Goal: Task Accomplishment & Management: Use online tool/utility

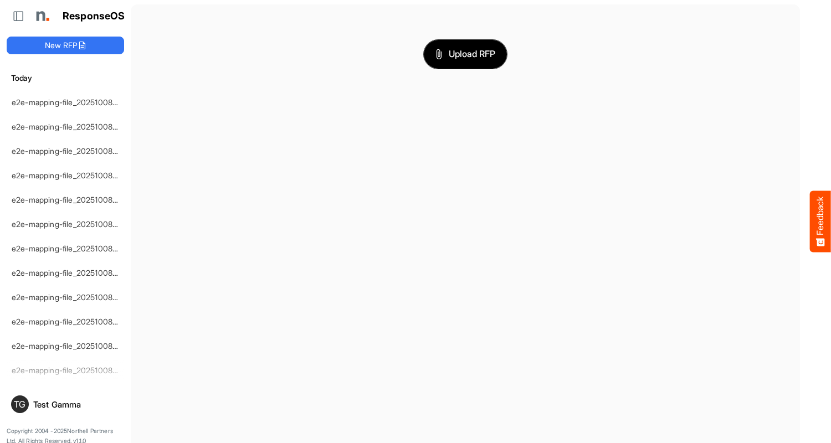
click at [465, 54] on span "Upload RFP" at bounding box center [465, 54] width 60 height 14
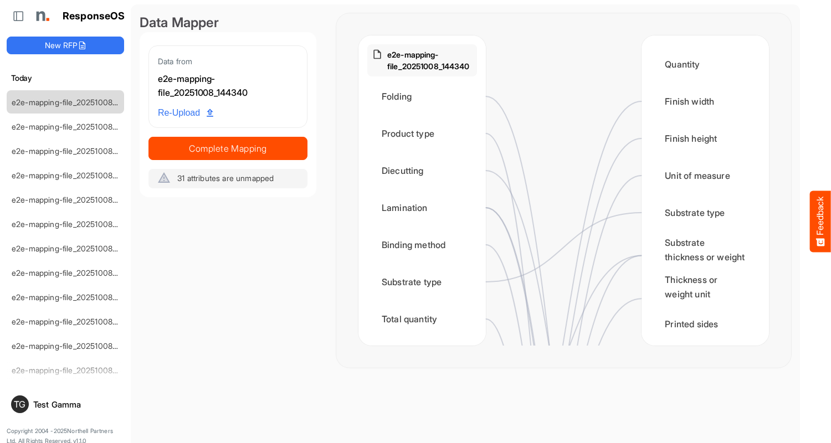
click at [425, 96] on div "Folding" at bounding box center [422, 96] width 110 height 34
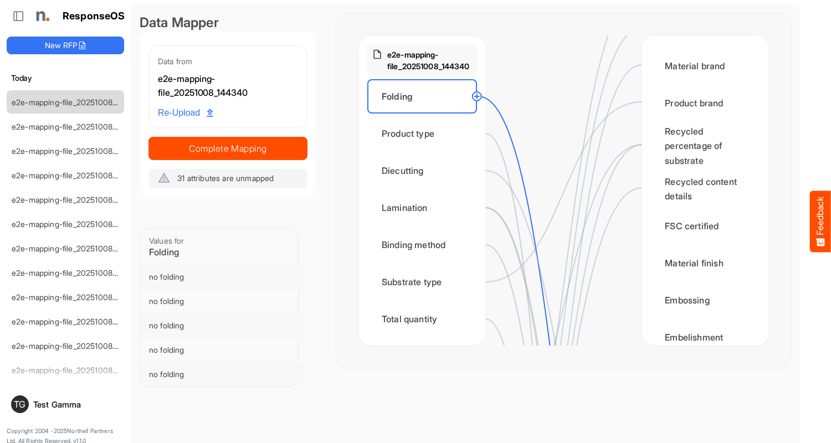
scroll to position [554, 0]
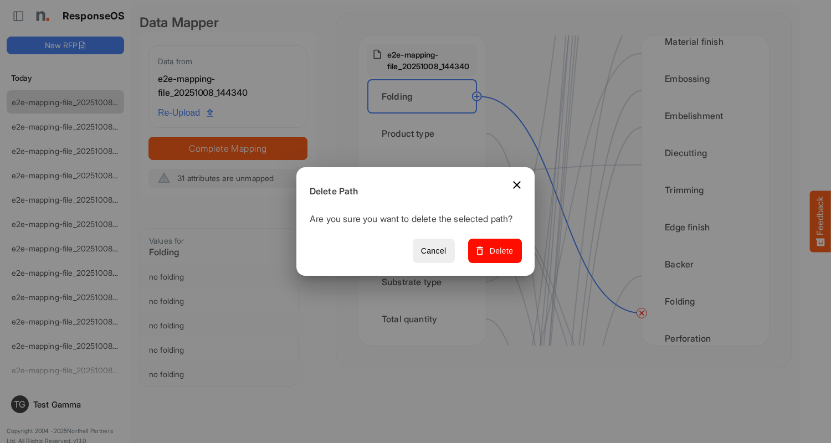
click at [499, 257] on span "Delete" at bounding box center [494, 251] width 37 height 14
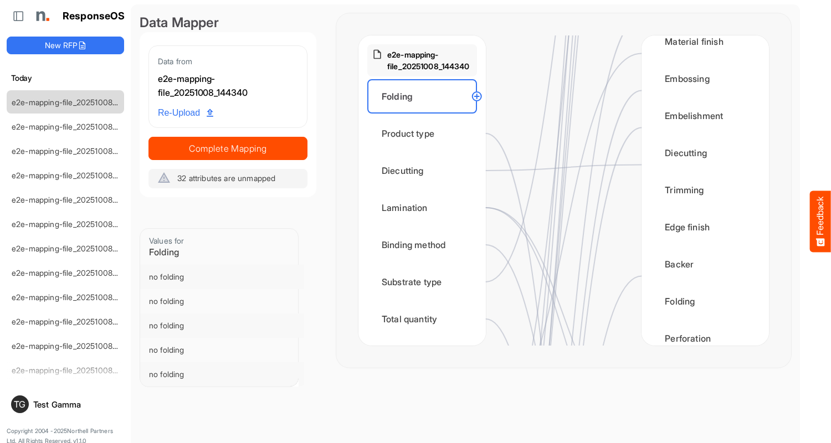
click at [425, 134] on div "Product type" at bounding box center [422, 133] width 110 height 34
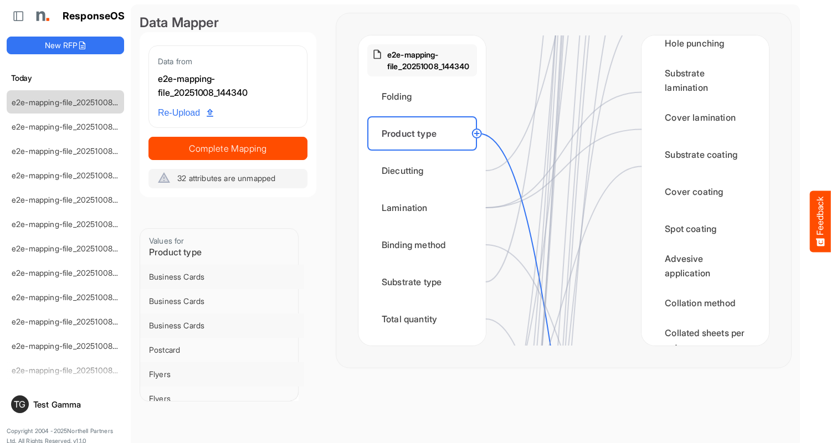
scroll to position [1329, 0]
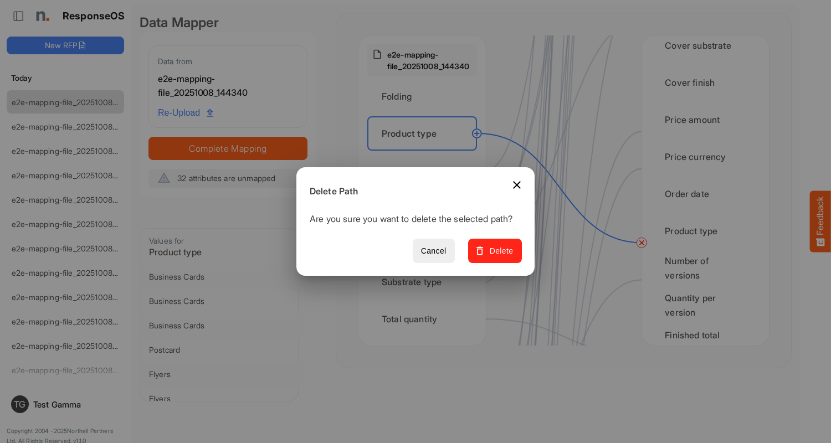
click at [499, 257] on span "Delete" at bounding box center [494, 251] width 37 height 14
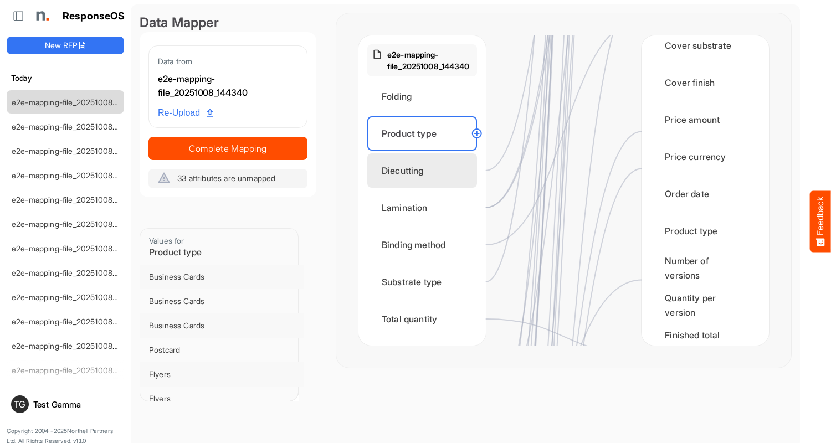
click at [425, 171] on div "Diecutting" at bounding box center [422, 170] width 110 height 34
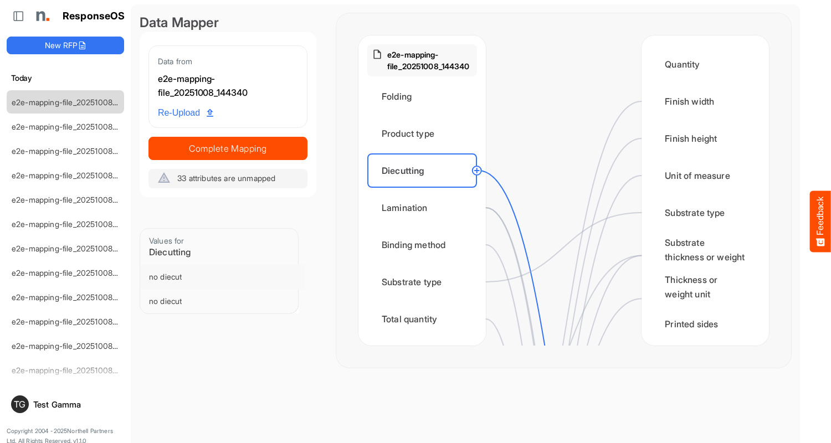
scroll to position [443, 0]
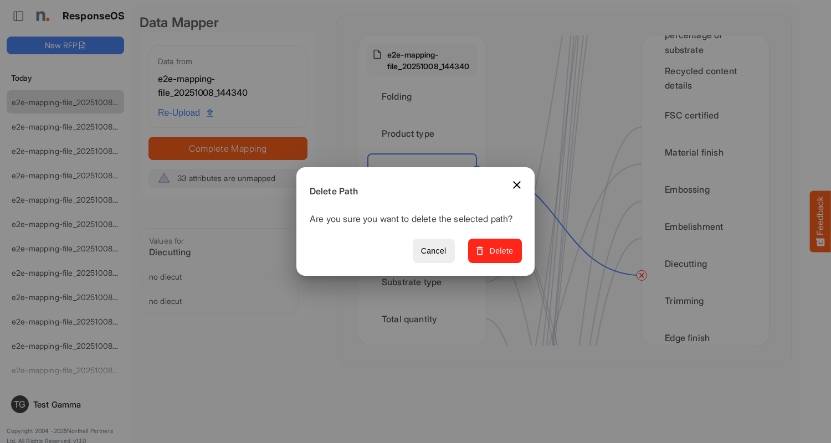
click at [499, 257] on span "Delete" at bounding box center [494, 251] width 37 height 14
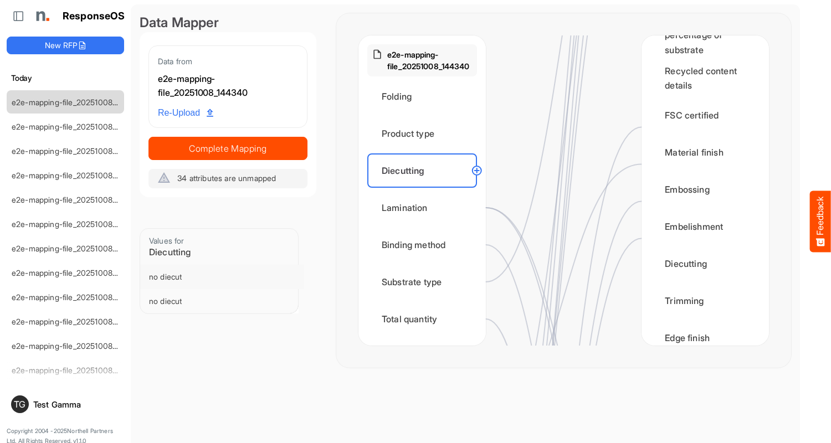
click at [425, 208] on div "Lamination" at bounding box center [422, 208] width 110 height 34
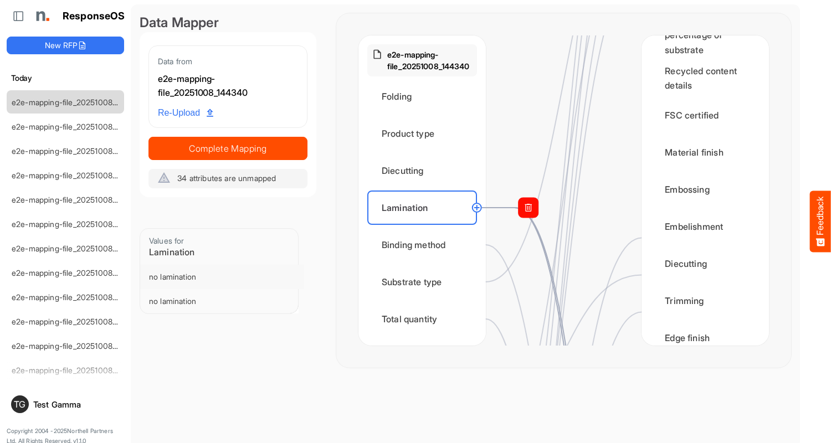
scroll to position [776, 0]
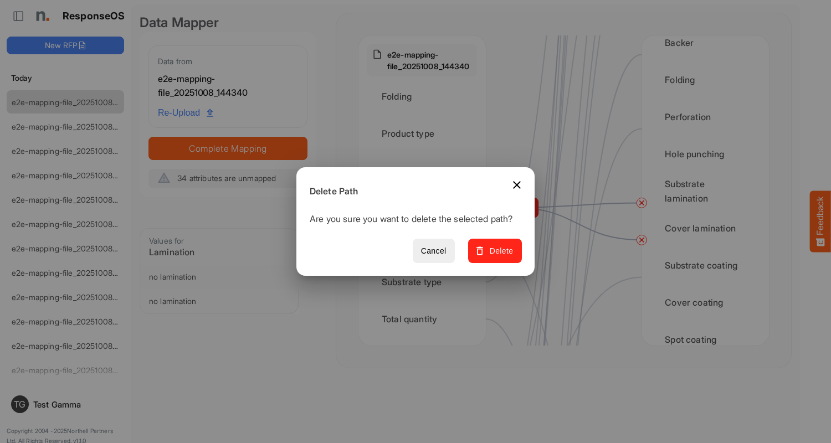
click at [499, 257] on span "Delete" at bounding box center [494, 251] width 37 height 14
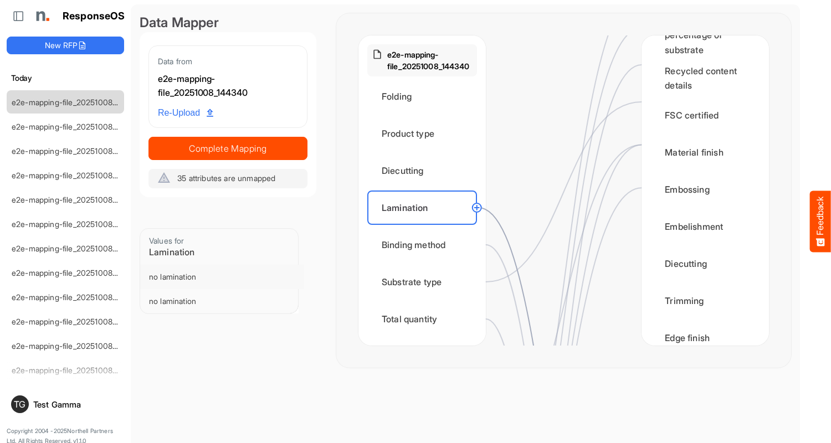
scroll to position [665, 0]
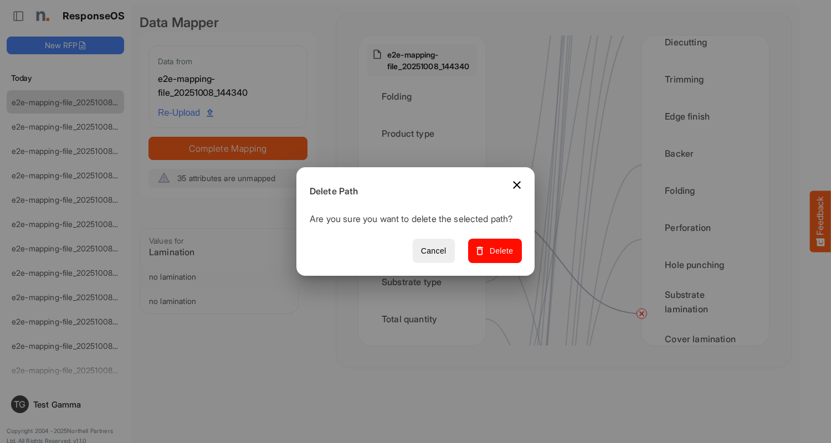
click at [499, 257] on span "Delete" at bounding box center [494, 251] width 37 height 14
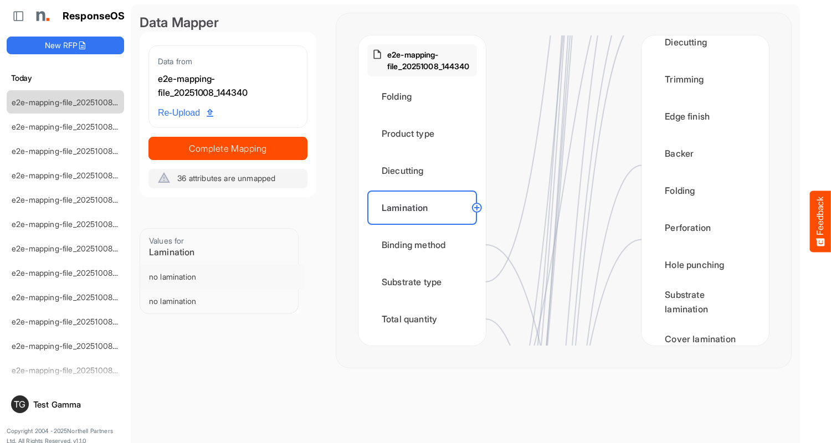
click at [425, 245] on div "Binding method" at bounding box center [422, 245] width 110 height 34
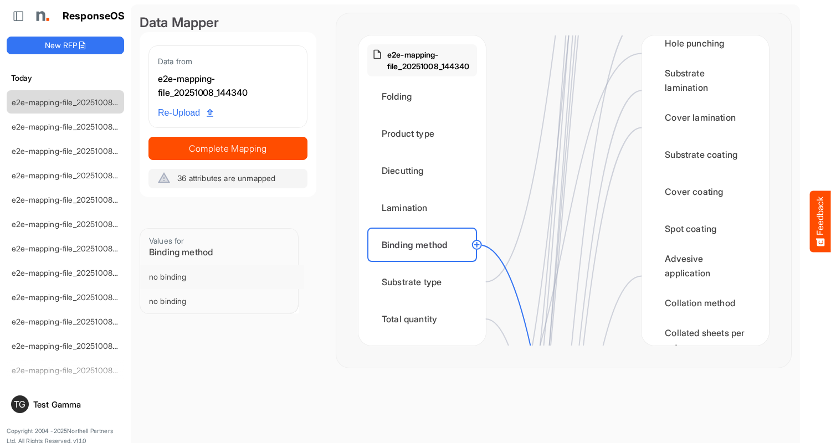
scroll to position [1108, 0]
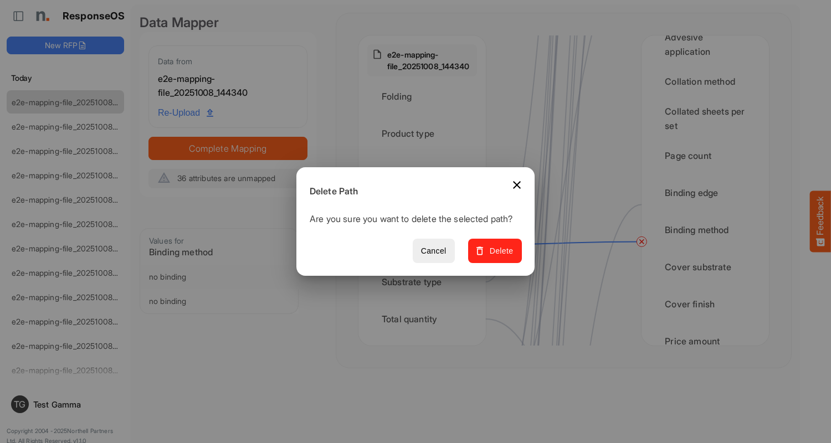
click at [499, 257] on span "Delete" at bounding box center [494, 251] width 37 height 14
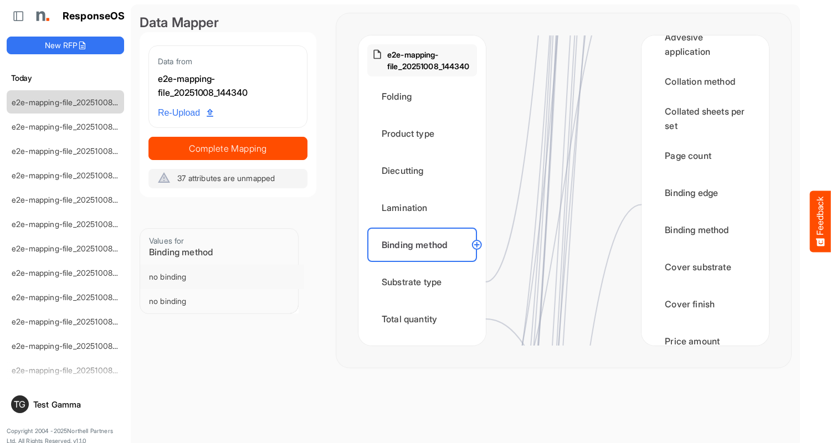
click at [425, 282] on div "Substrate type" at bounding box center [422, 282] width 110 height 34
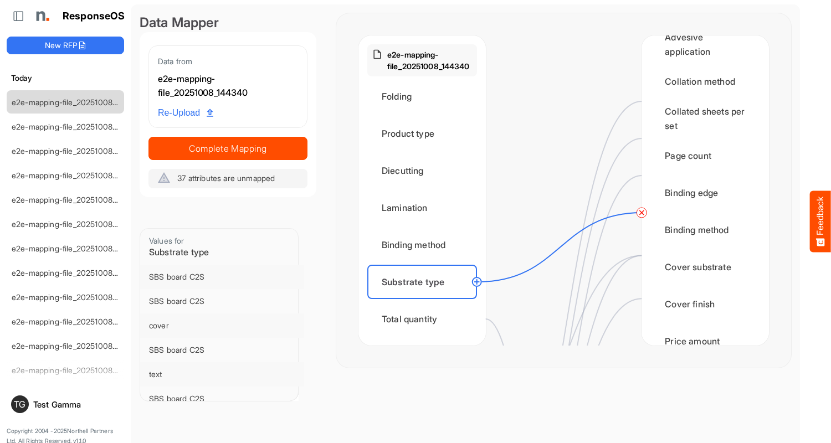
scroll to position [0, 0]
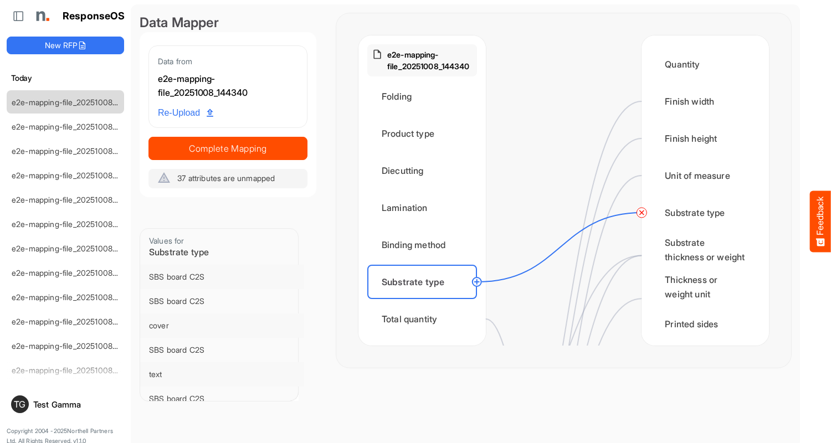
click at [641, 213] on circle at bounding box center [641, 212] width 13 height 13
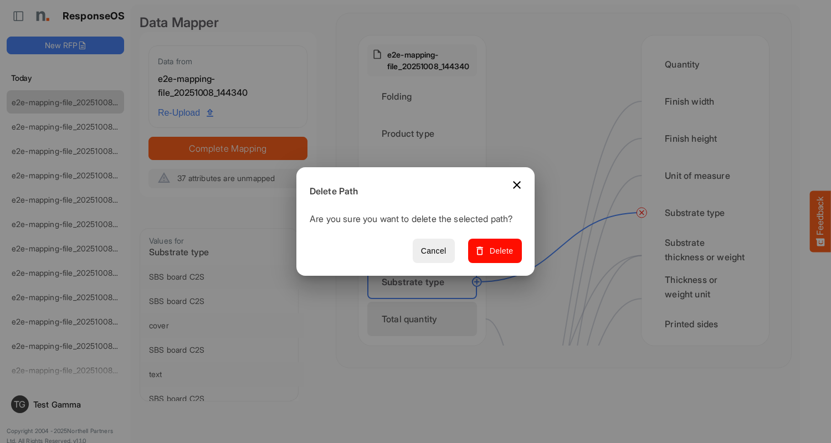
click at [499, 257] on span "Delete" at bounding box center [494, 251] width 37 height 14
click at [425, 319] on div "Total quantity" at bounding box center [422, 319] width 110 height 34
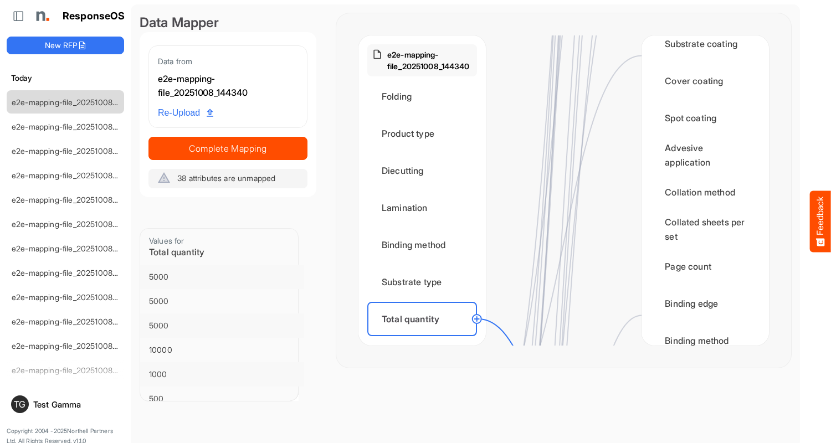
scroll to position [1440, 0]
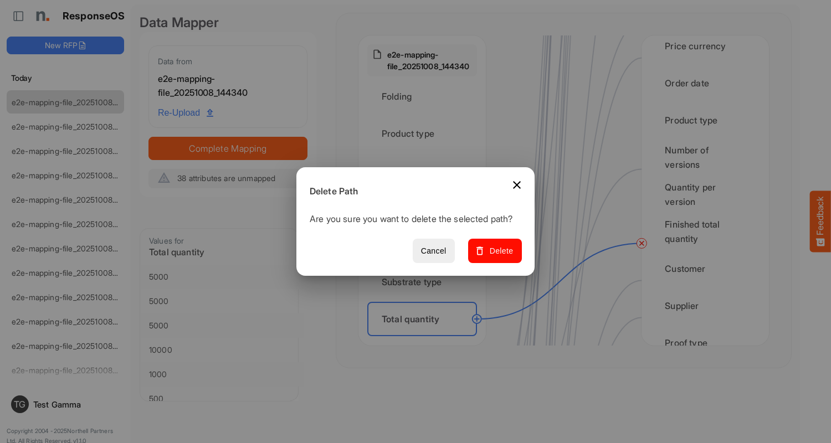
click at [499, 257] on span "Delete" at bounding box center [494, 251] width 37 height 14
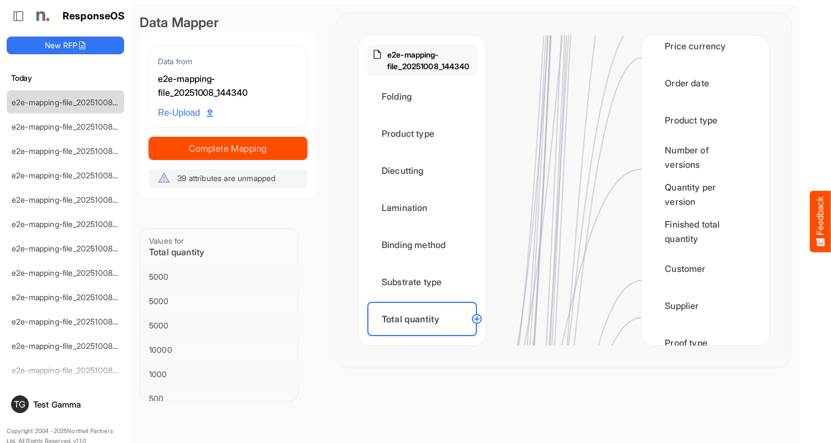
click at [425, 339] on div "Flat size width" at bounding box center [422, 356] width 110 height 34
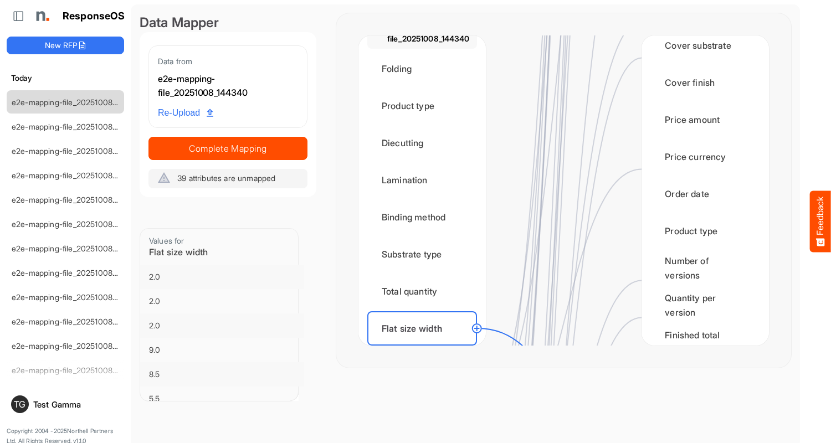
scroll to position [1662, 0]
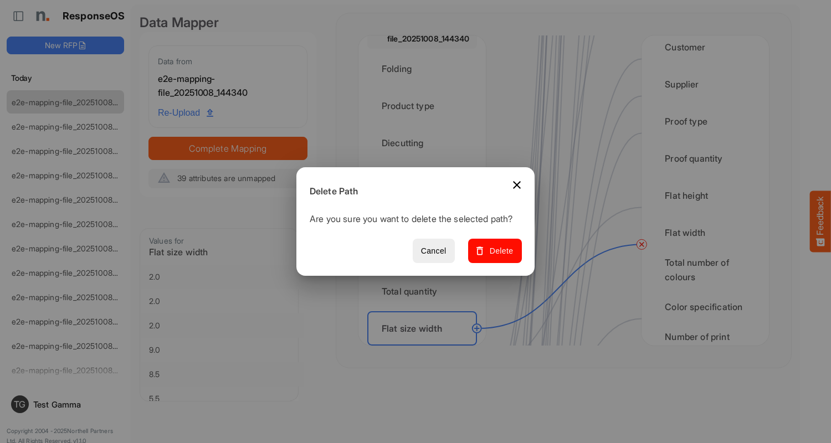
click at [499, 257] on span "Delete" at bounding box center [494, 251] width 37 height 14
click at [425, 348] on div "Flat size height" at bounding box center [422, 365] width 110 height 34
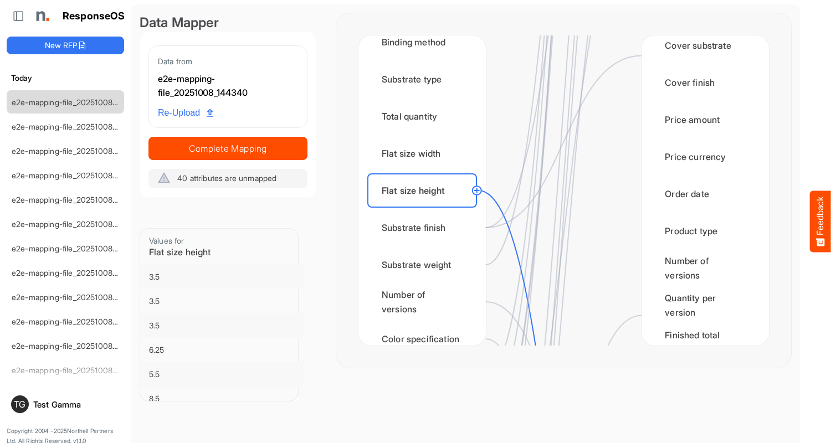
scroll to position [1551, 0]
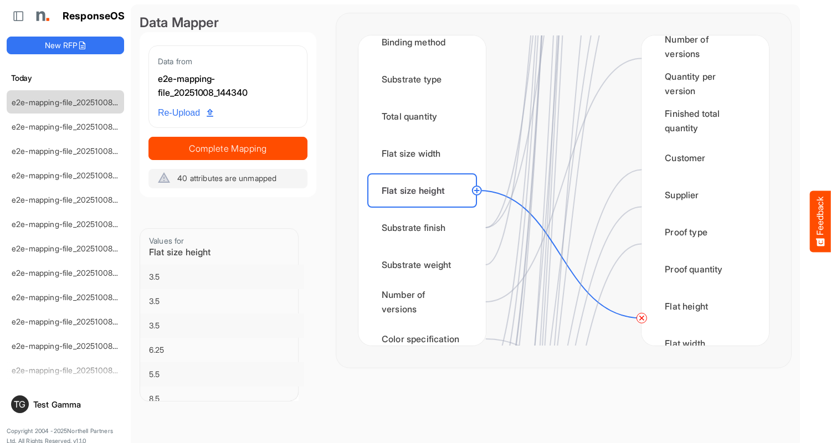
click at [641, 318] on circle at bounding box center [641, 317] width 13 height 13
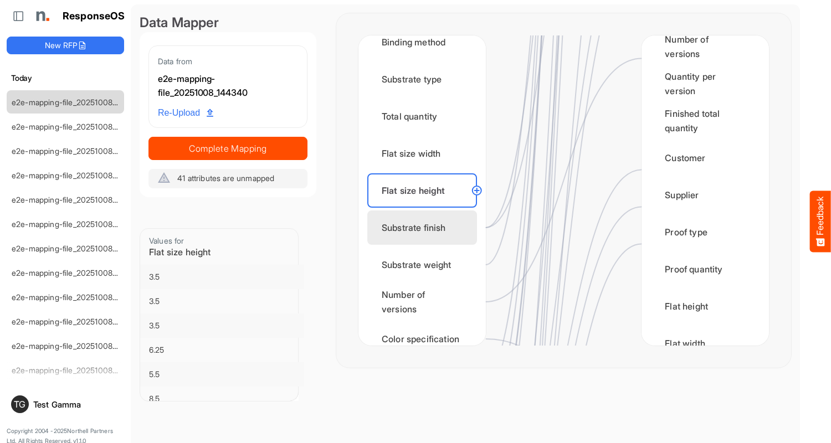
click at [425, 228] on div "Substrate finish" at bounding box center [422, 228] width 110 height 34
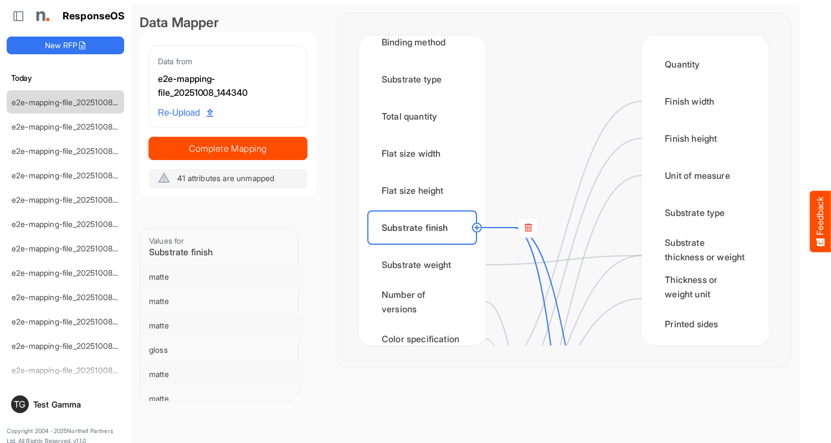
click at [528, 228] on rect at bounding box center [528, 228] width 20 height 20
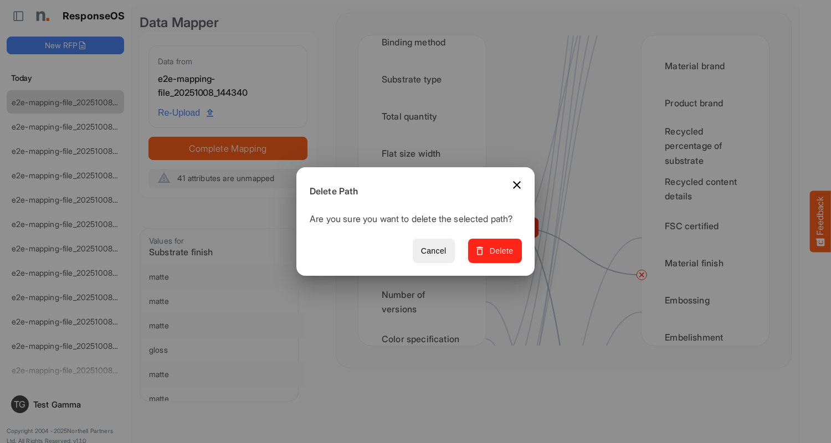
click at [499, 257] on span "Delete" at bounding box center [494, 251] width 37 height 14
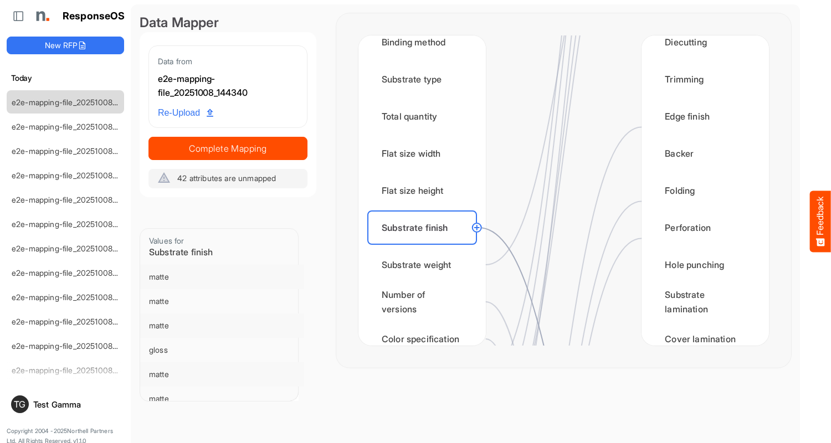
scroll to position [776, 0]
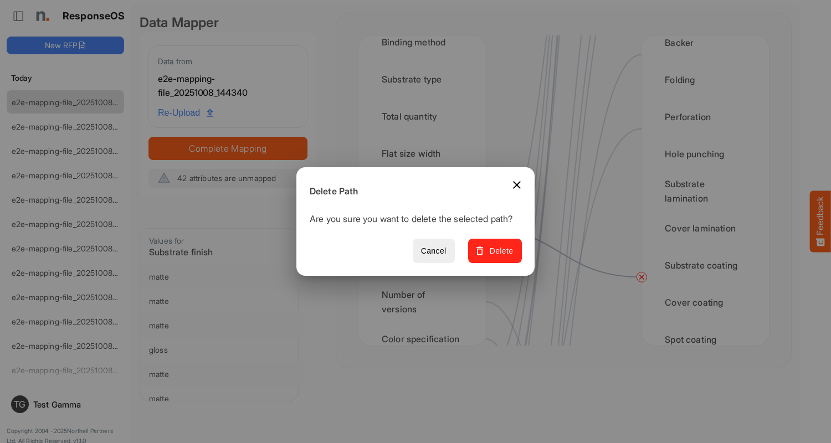
click at [499, 257] on span "Delete" at bounding box center [494, 251] width 37 height 14
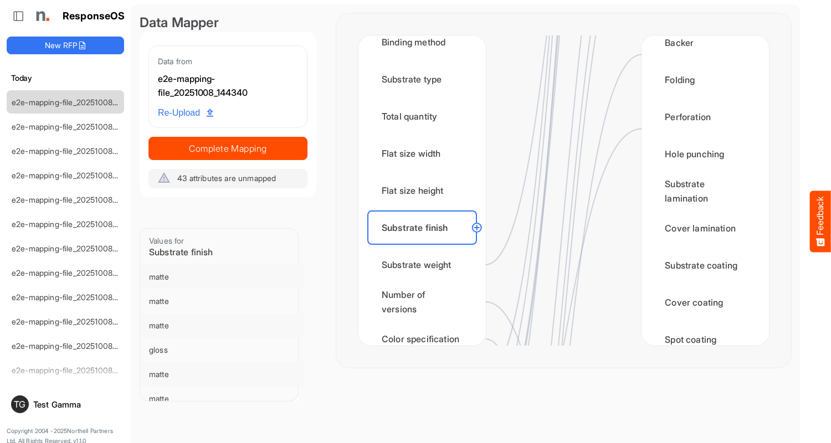
click at [425, 265] on div "Substrate weight" at bounding box center [422, 265] width 110 height 34
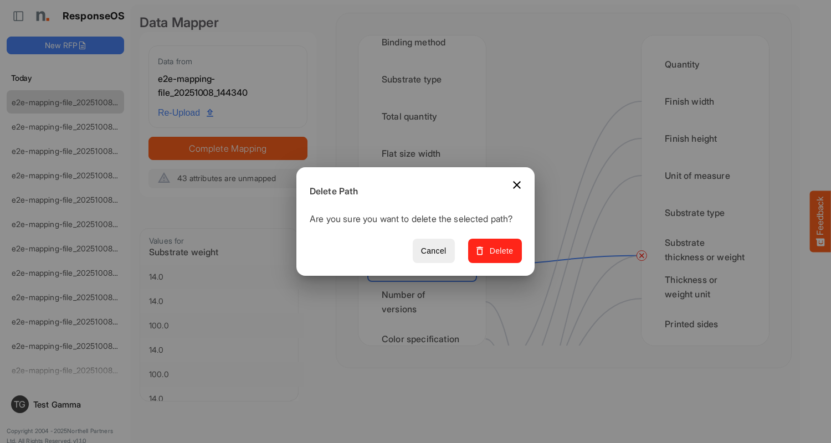
click at [499, 257] on span "Delete" at bounding box center [494, 251] width 37 height 14
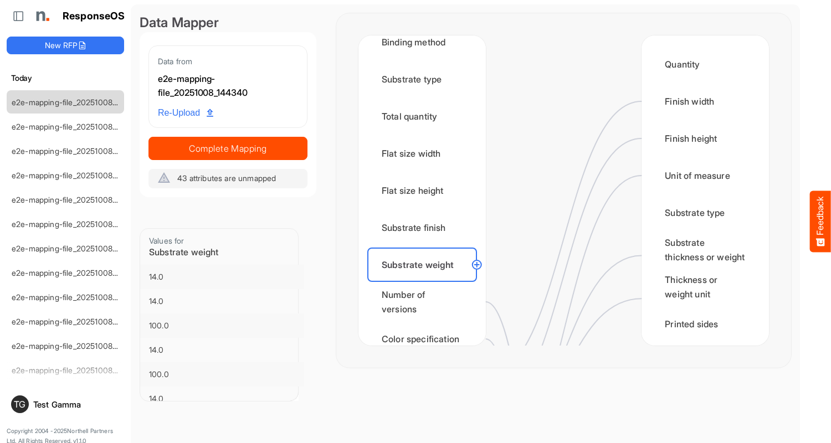
click at [425, 302] on div "Number of versions" at bounding box center [422, 302] width 110 height 34
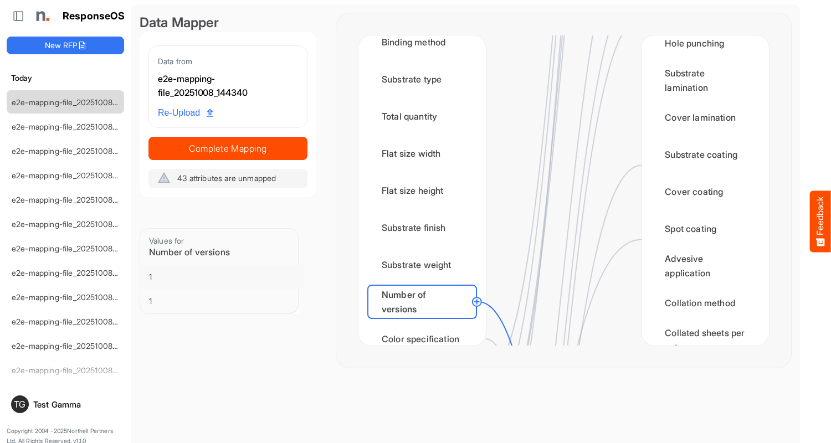
scroll to position [1329, 0]
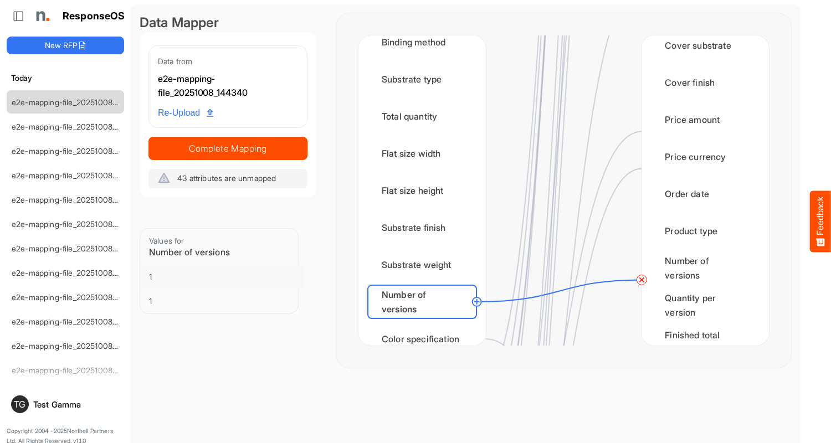
click at [641, 280] on circle at bounding box center [641, 279] width 13 height 13
click at [425, 328] on div "Color specification" at bounding box center [422, 339] width 110 height 34
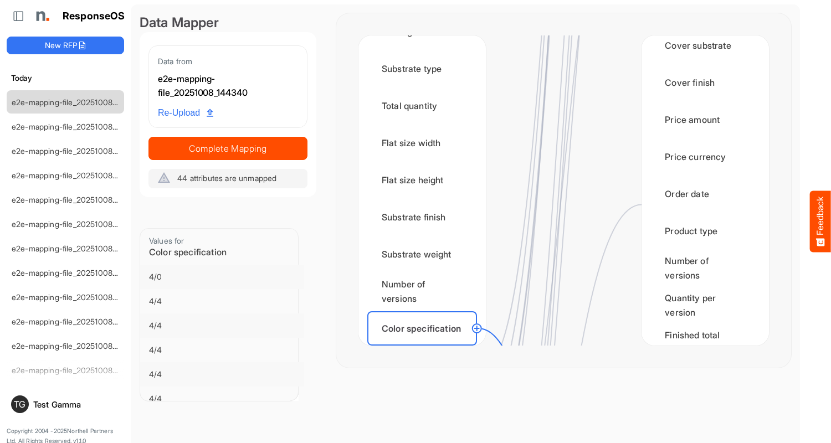
scroll to position [1662, 0]
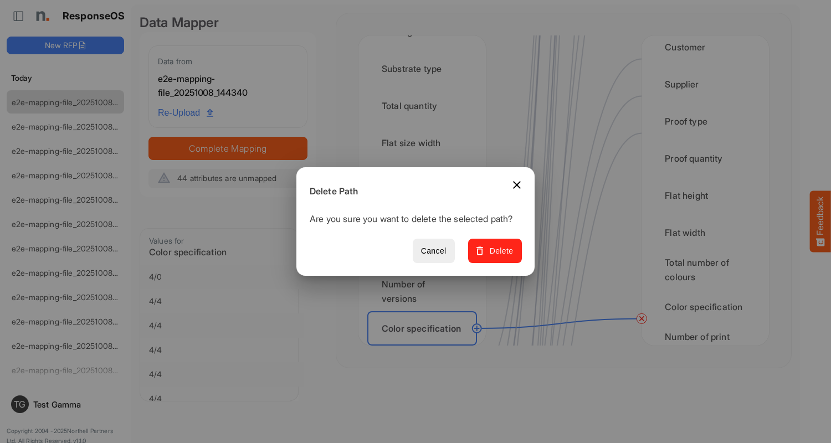
click at [499, 257] on span "Delete" at bounding box center [494, 251] width 37 height 14
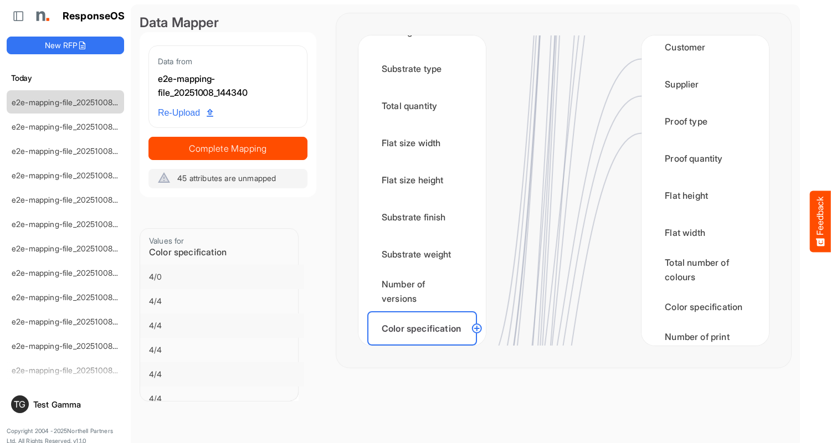
click at [425, 348] on div "Finished size width" at bounding box center [422, 365] width 110 height 34
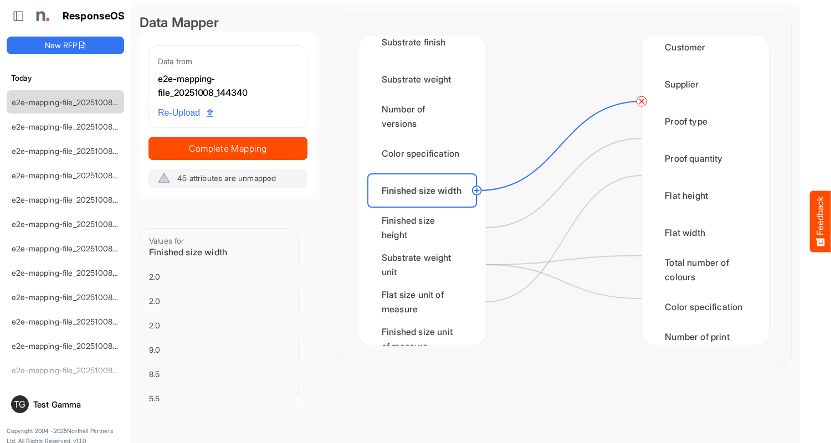
scroll to position [0, 0]
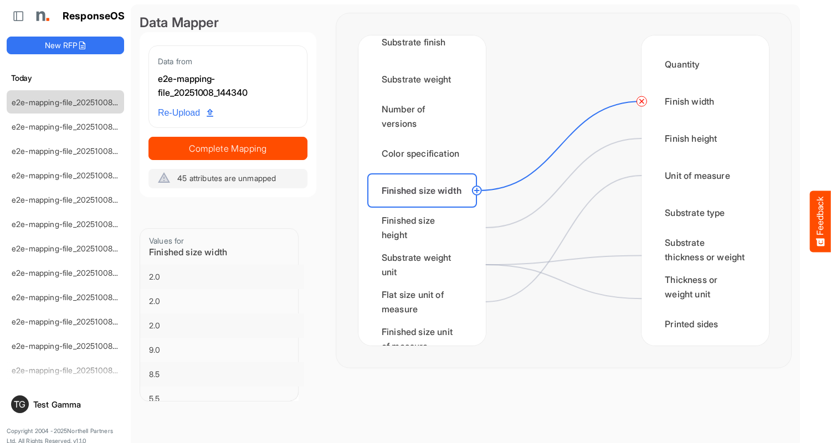
click at [641, 101] on circle at bounding box center [641, 101] width 13 height 13
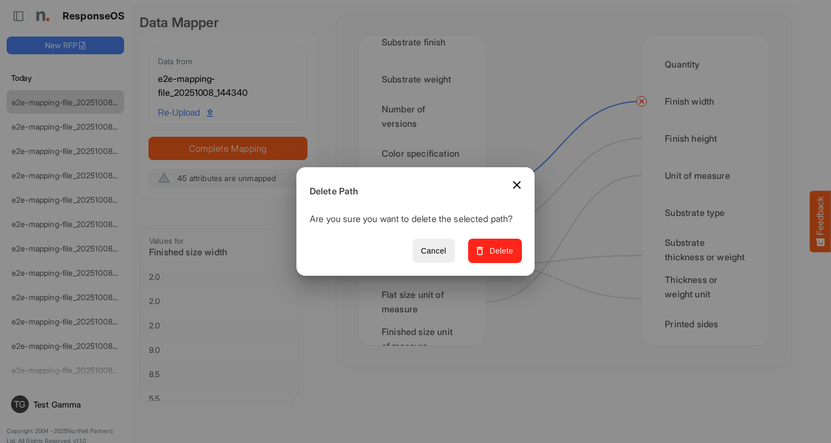
click at [499, 257] on span "Delete" at bounding box center [494, 251] width 37 height 14
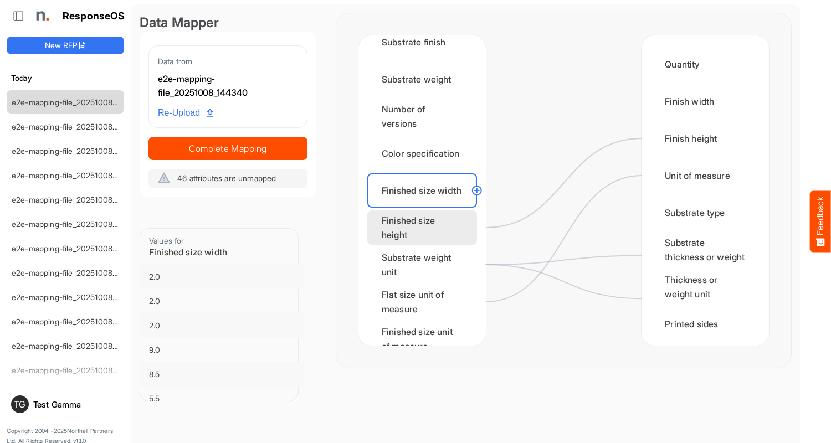
click at [425, 228] on div "Finished size height" at bounding box center [422, 228] width 110 height 34
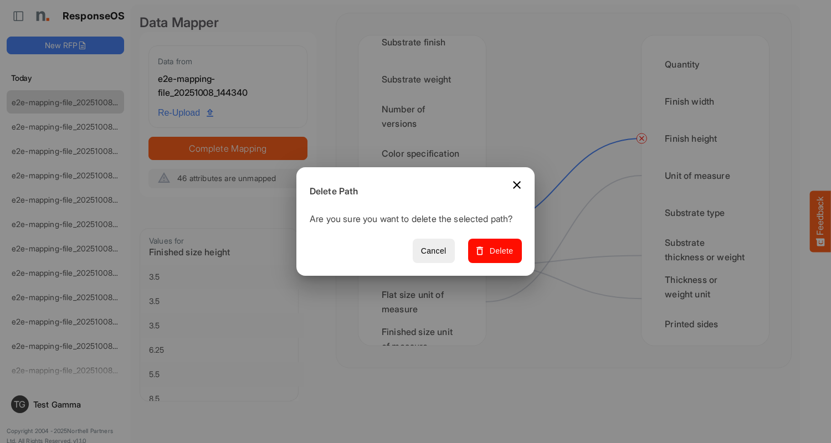
click at [499, 257] on span "Delete" at bounding box center [494, 251] width 37 height 14
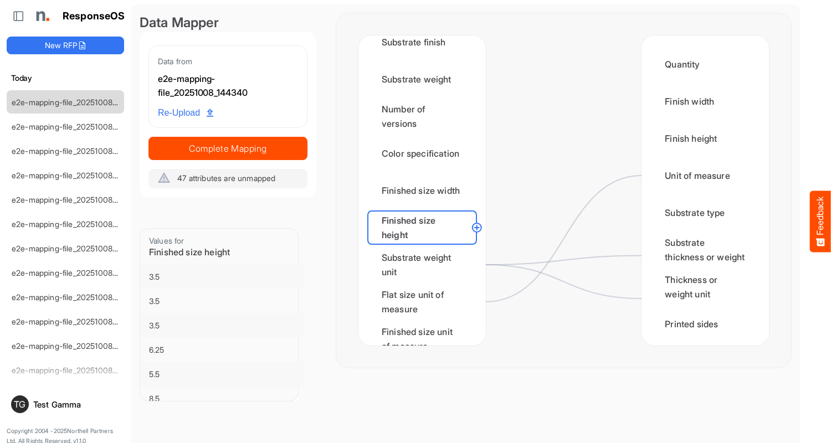
click at [425, 265] on div "Substrate weight unit" at bounding box center [422, 265] width 110 height 34
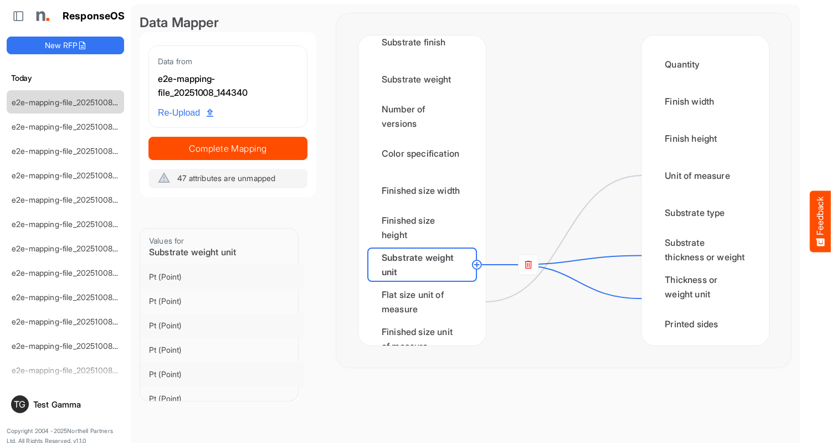
click at [528, 265] on rect at bounding box center [528, 265] width 20 height 20
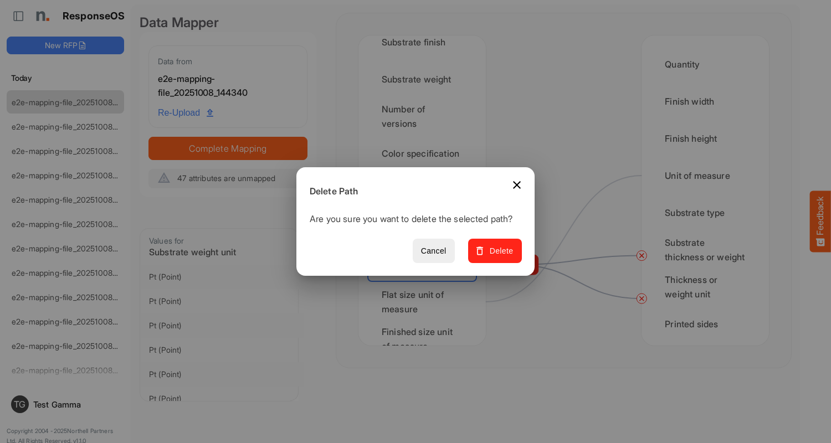
click at [499, 257] on span "Delete" at bounding box center [494, 251] width 37 height 14
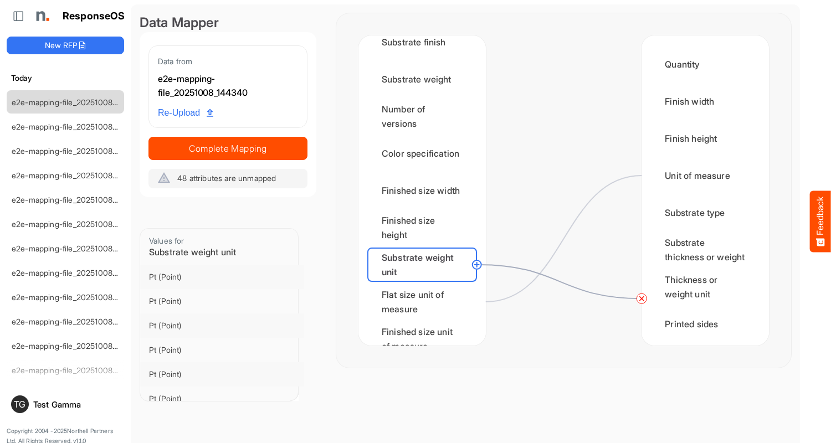
click at [641, 299] on circle at bounding box center [641, 298] width 13 height 13
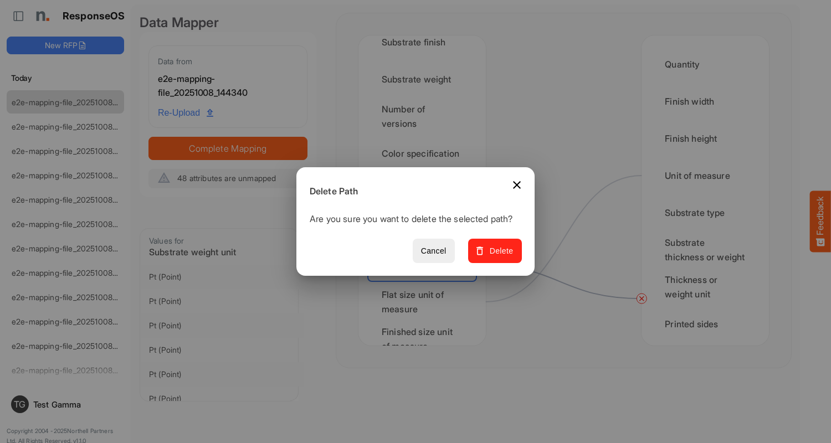
click at [499, 257] on span "Delete" at bounding box center [494, 251] width 37 height 14
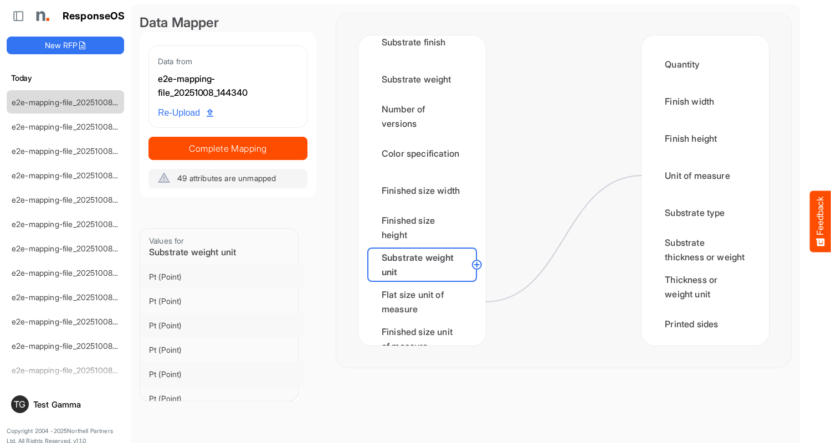
click at [425, 302] on div "Flat size unit of measure" at bounding box center [422, 302] width 110 height 34
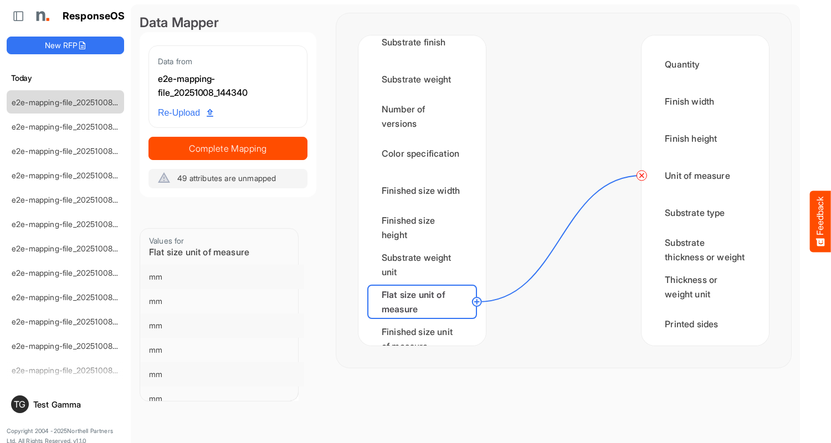
click at [641, 176] on circle at bounding box center [641, 175] width 13 height 13
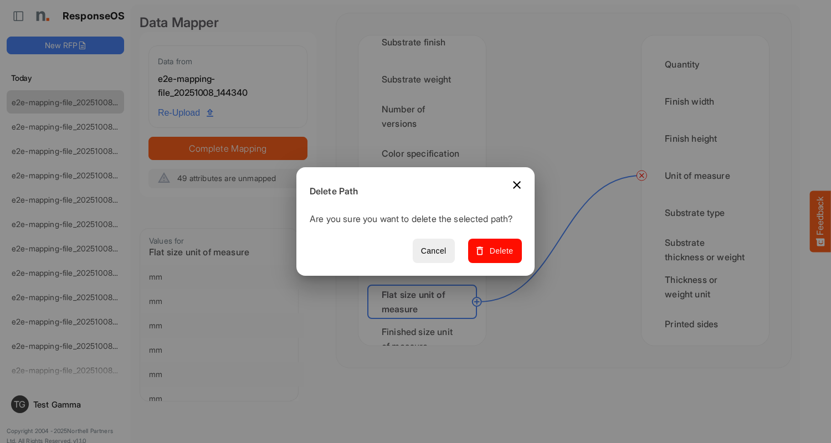
click at [499, 257] on span "Delete" at bounding box center [494, 251] width 37 height 14
click at [425, 328] on div "Finished size unit of measure" at bounding box center [422, 339] width 110 height 34
click at [425, 359] on div "Min CPP" at bounding box center [422, 376] width 110 height 34
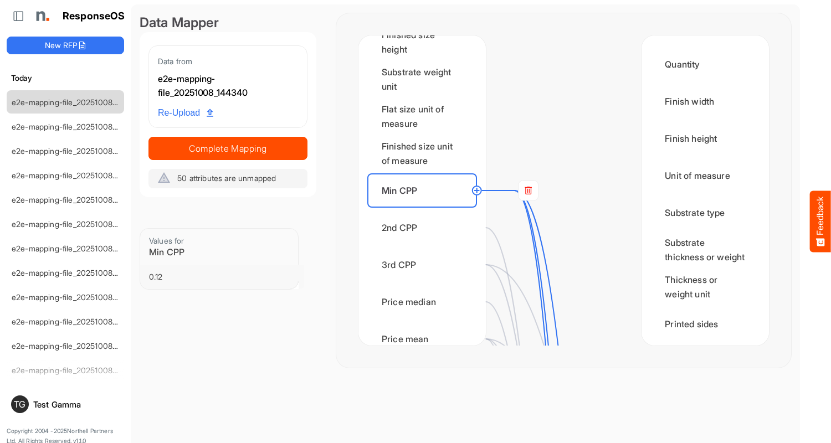
click at [528, 191] on rect at bounding box center [528, 191] width 20 height 20
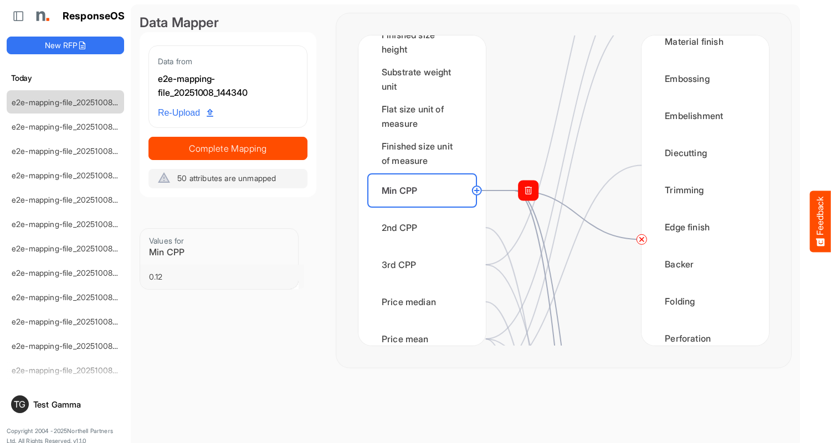
click at [641, 239] on circle at bounding box center [641, 239] width 13 height 13
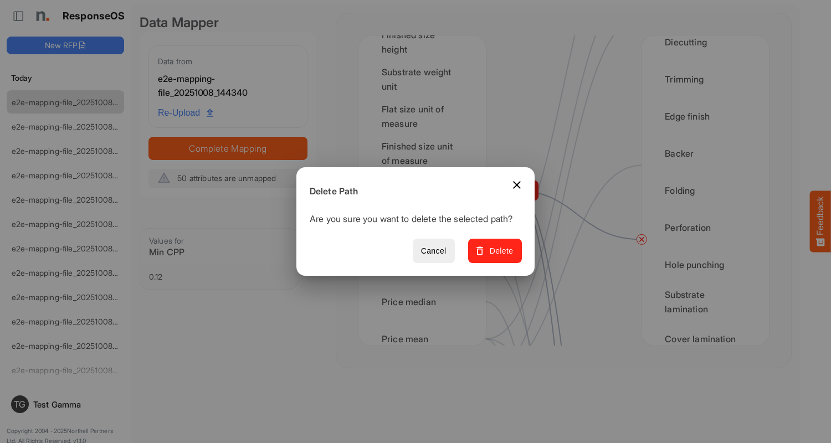
click at [499, 257] on span "Delete" at bounding box center [494, 251] width 37 height 14
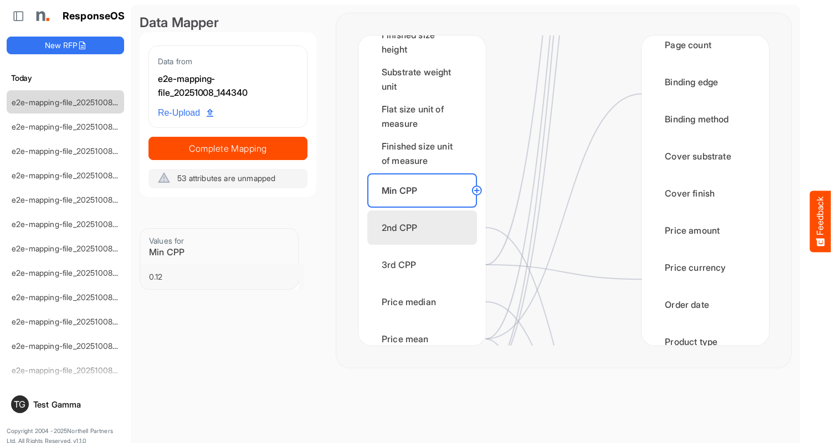
click at [425, 228] on div "2nd CPP" at bounding box center [422, 228] width 110 height 34
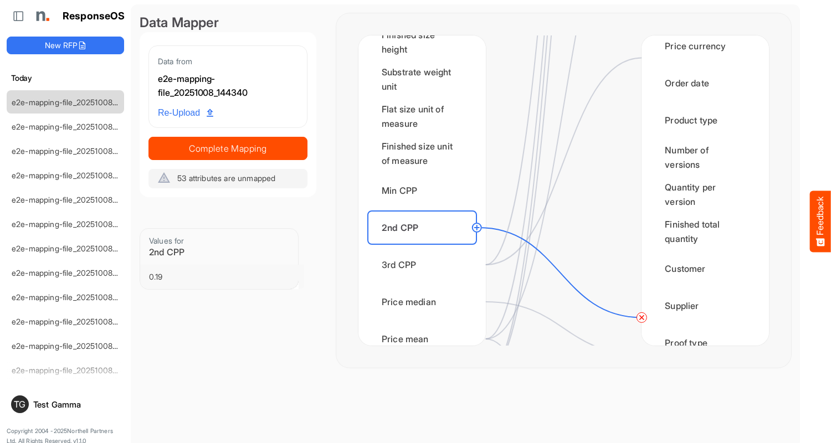
click at [641, 317] on circle at bounding box center [641, 317] width 13 height 13
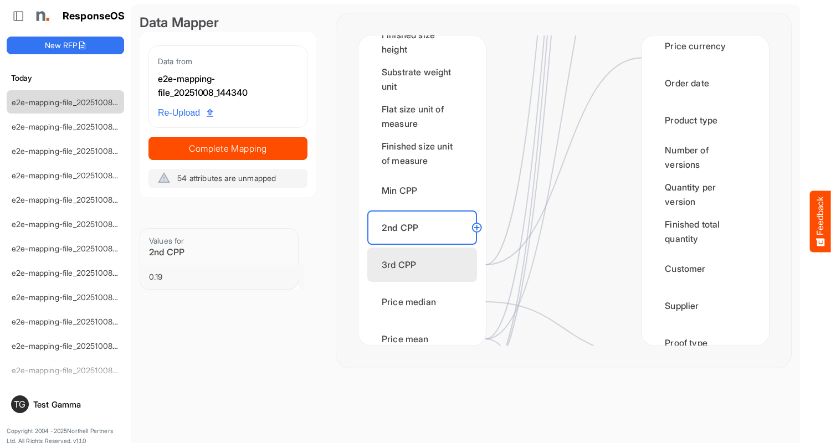
click at [425, 265] on div "3rd CPP" at bounding box center [422, 265] width 110 height 34
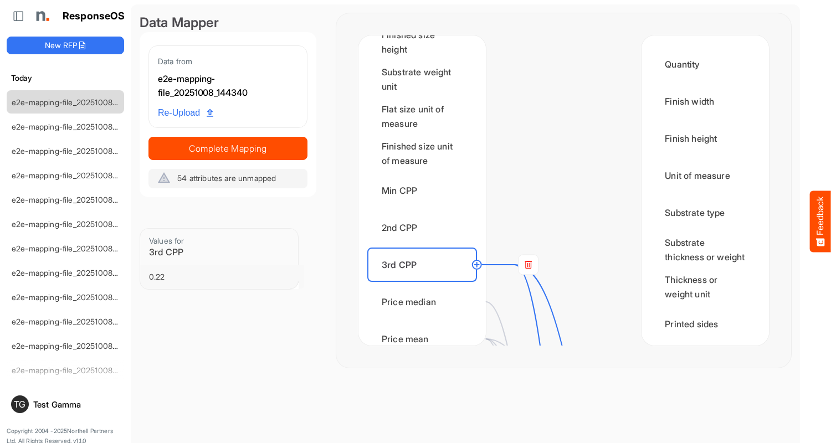
click at [528, 265] on rect at bounding box center [528, 265] width 20 height 20
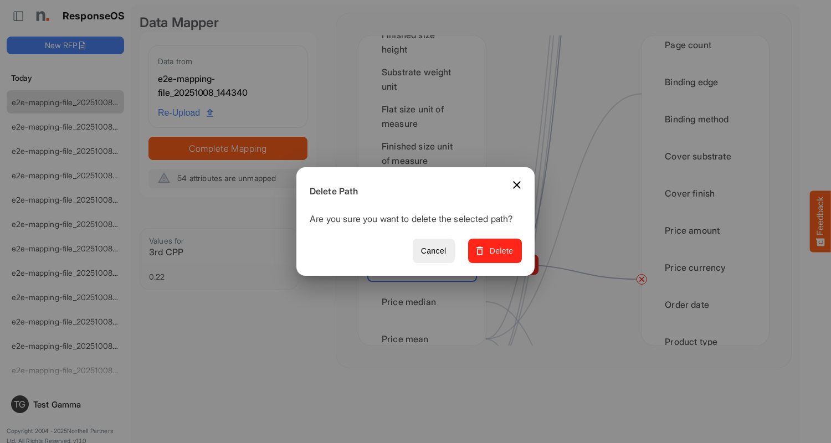
click at [499, 257] on span "Delete" at bounding box center [494, 251] width 37 height 14
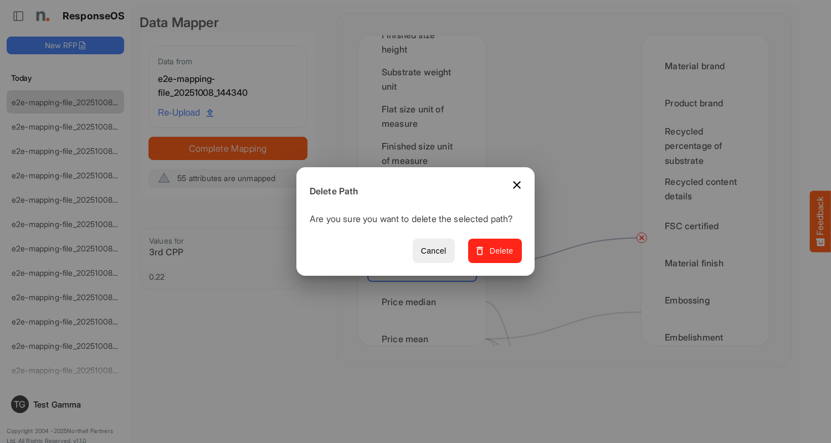
click at [499, 257] on span "Delete" at bounding box center [494, 251] width 37 height 14
click at [425, 302] on div "Price median" at bounding box center [422, 302] width 110 height 34
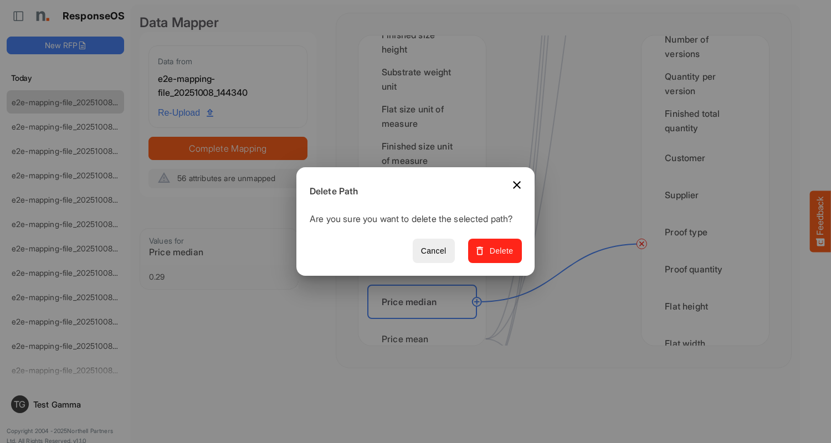
click at [499, 257] on span "Delete" at bounding box center [494, 251] width 37 height 14
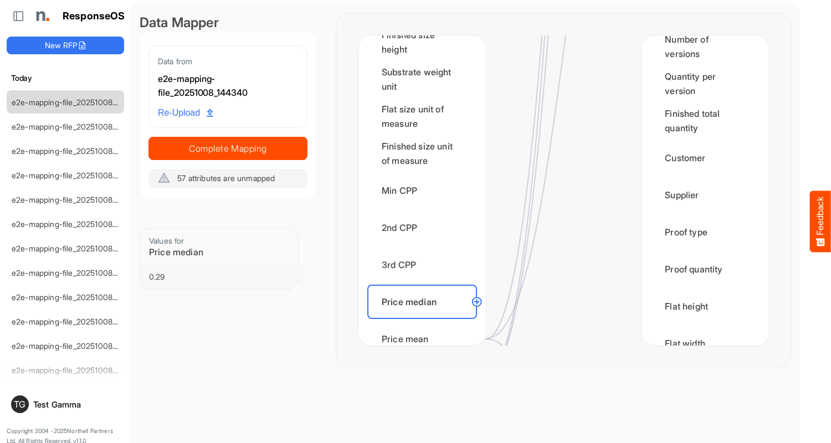
click at [425, 328] on div "Price mean" at bounding box center [422, 339] width 110 height 34
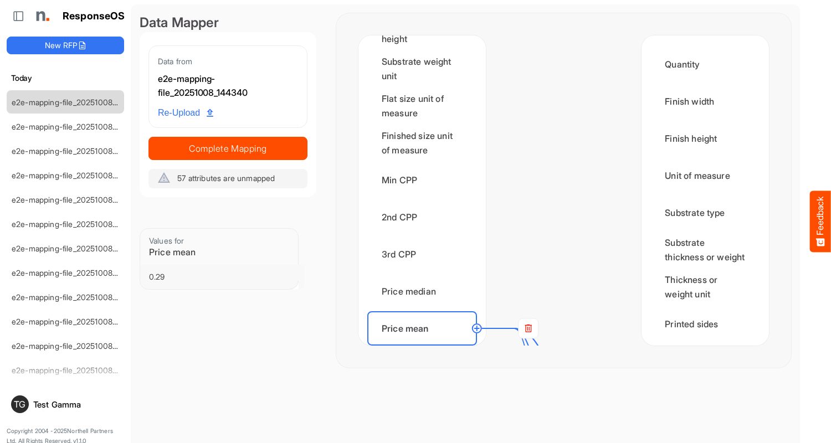
click at [528, 328] on rect at bounding box center [528, 329] width 20 height 20
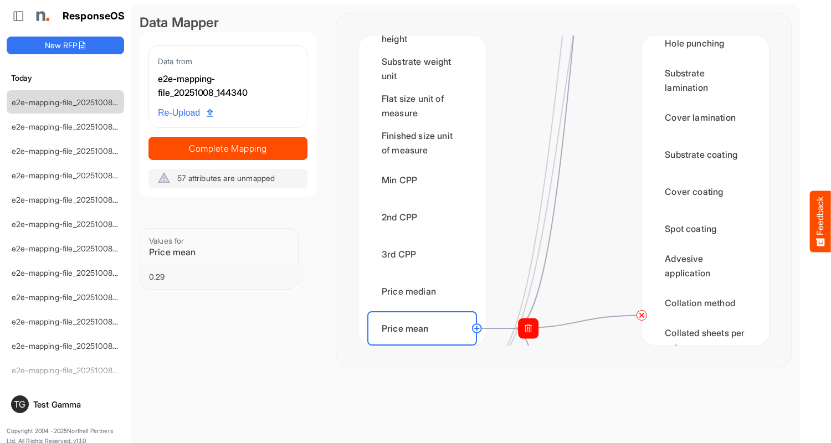
click at [641, 315] on circle at bounding box center [641, 315] width 13 height 13
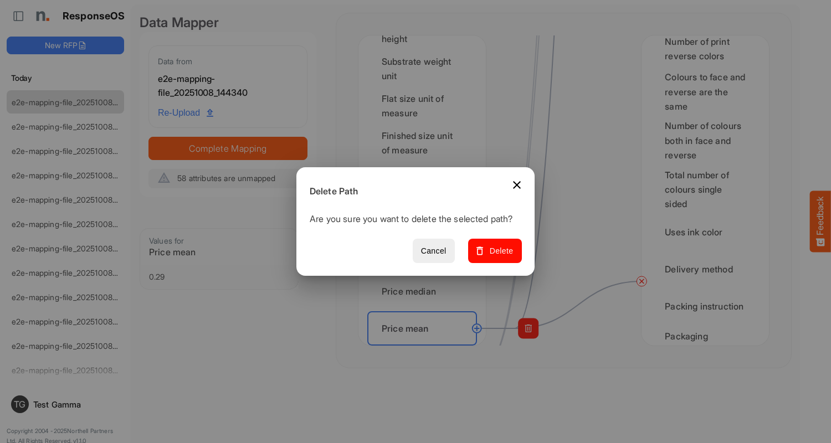
click at [499, 257] on span "Delete" at bounding box center [494, 251] width 37 height 14
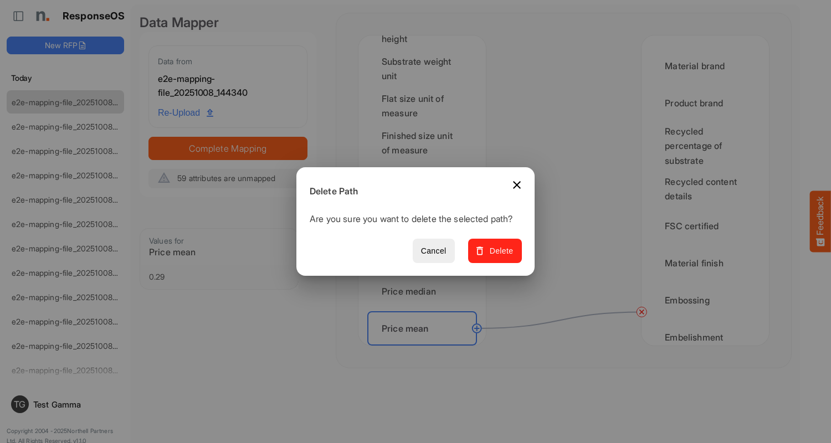
click at [499, 257] on span "Delete" at bounding box center [494, 251] width 37 height 14
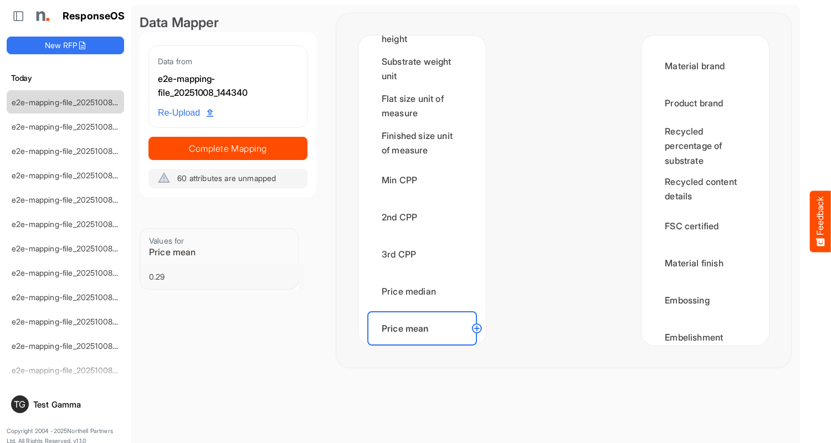
click at [425, 348] on div "Order count" at bounding box center [422, 365] width 110 height 34
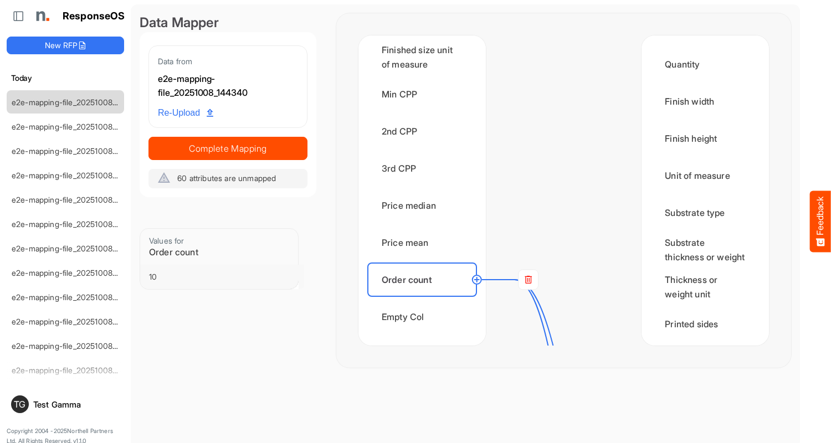
click at [528, 280] on rect at bounding box center [528, 280] width 20 height 20
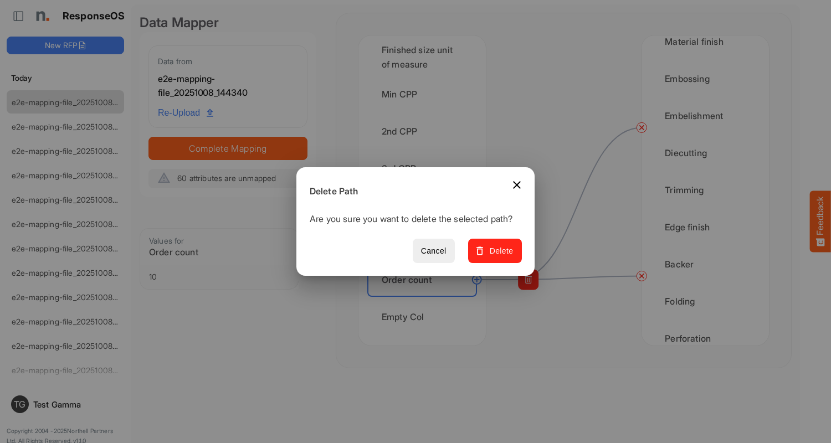
click at [499, 257] on span "Delete" at bounding box center [494, 251] width 37 height 14
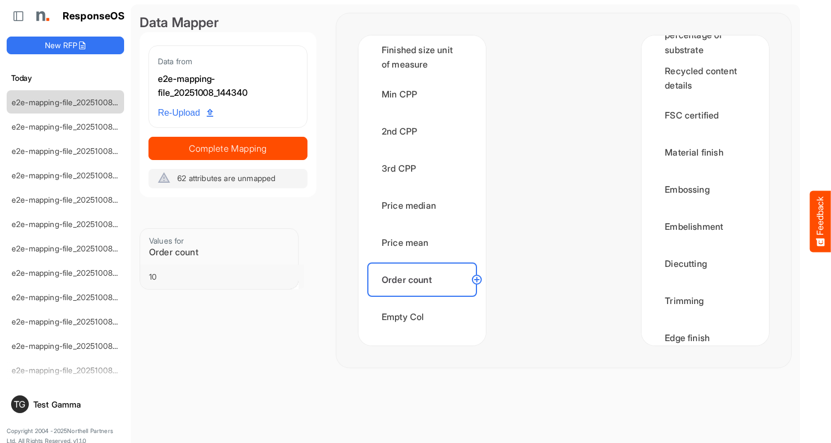
click at [425, 317] on div "Empty Col" at bounding box center [422, 317] width 110 height 34
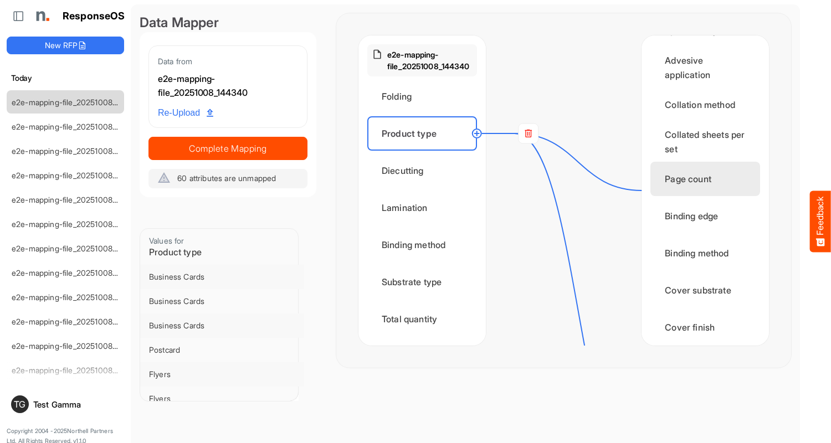
click at [425, 96] on div "Folding" at bounding box center [422, 96] width 110 height 34
click at [425, 171] on div "Diecutting" at bounding box center [422, 170] width 110 height 34
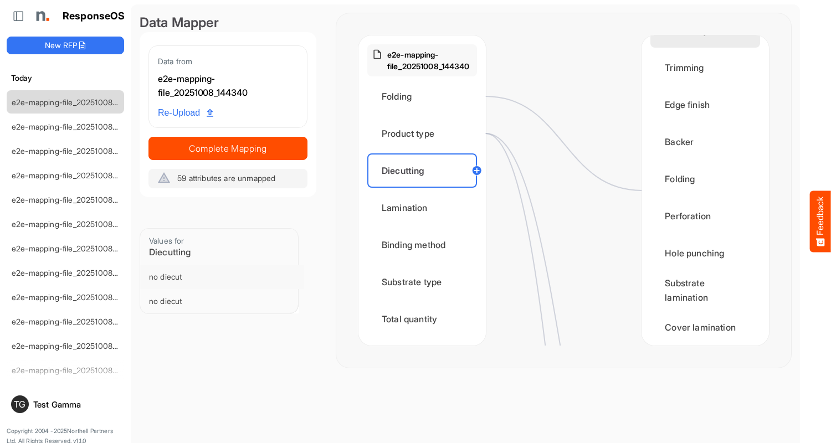
click at [702, 48] on div "Diecutting" at bounding box center [705, 30] width 110 height 34
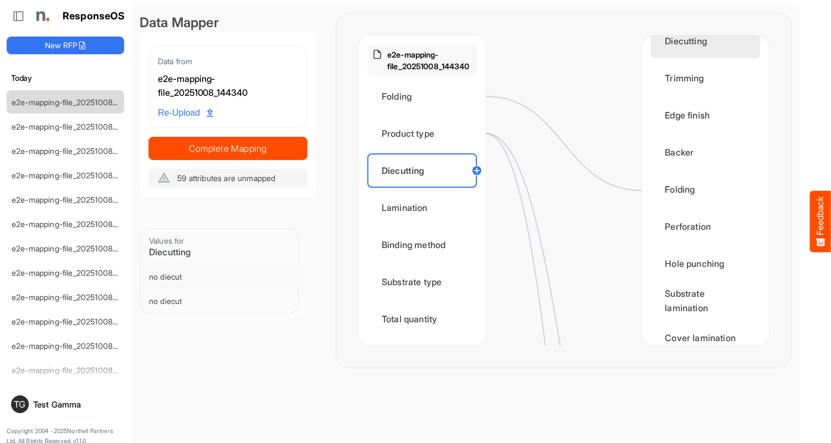
click at [425, 208] on div "Lamination" at bounding box center [422, 208] width 110 height 34
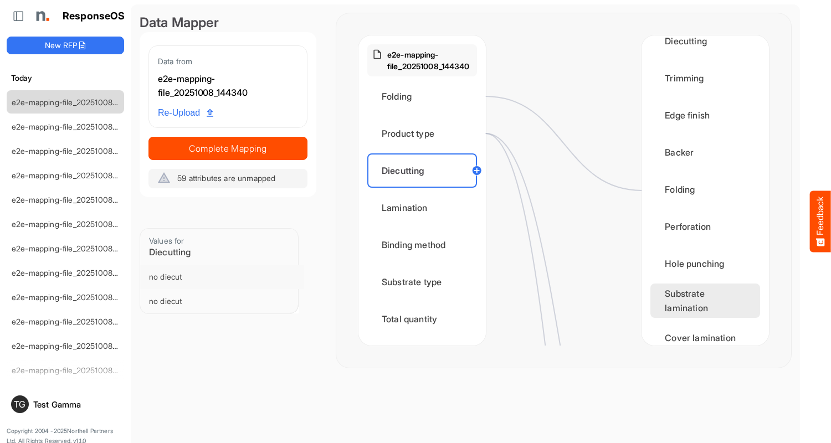
click at [702, 312] on div "Substrate lamination" at bounding box center [705, 301] width 110 height 34
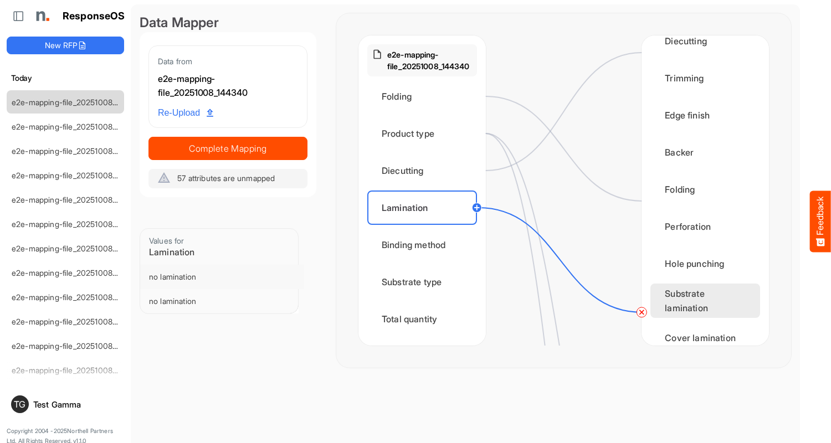
click at [702, 328] on div "Cover lamination" at bounding box center [705, 338] width 110 height 34
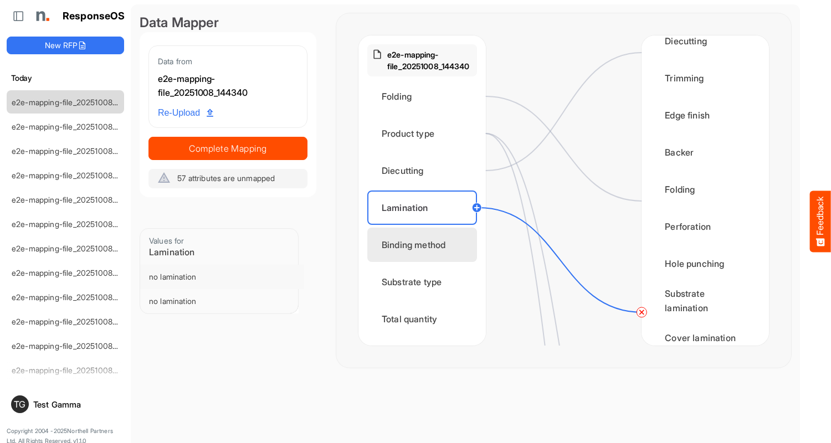
click at [425, 245] on div "Binding method" at bounding box center [422, 245] width 110 height 34
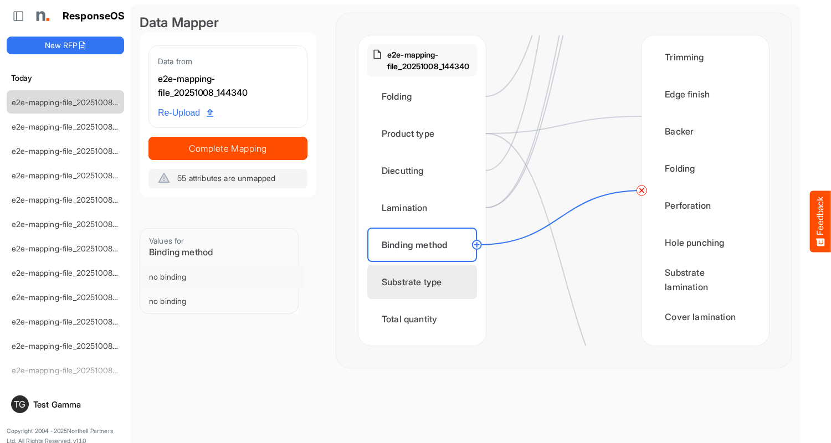
click at [425, 282] on div "Substrate type" at bounding box center [422, 282] width 110 height 34
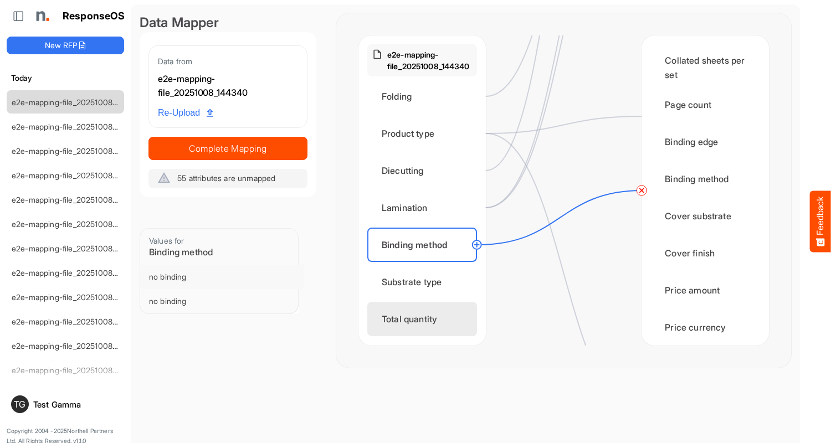
click at [425, 319] on div "Total quantity" at bounding box center [422, 319] width 110 height 34
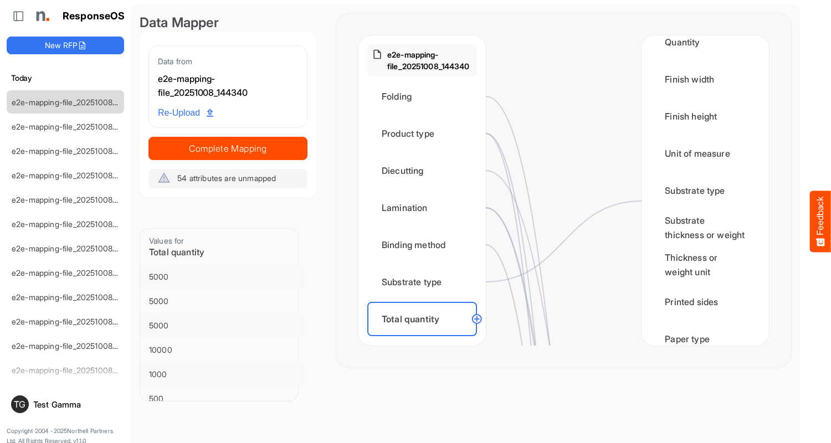
click at [702, 53] on div "Quantity" at bounding box center [705, 42] width 110 height 34
click at [476, 319] on circle at bounding box center [476, 318] width 13 height 13
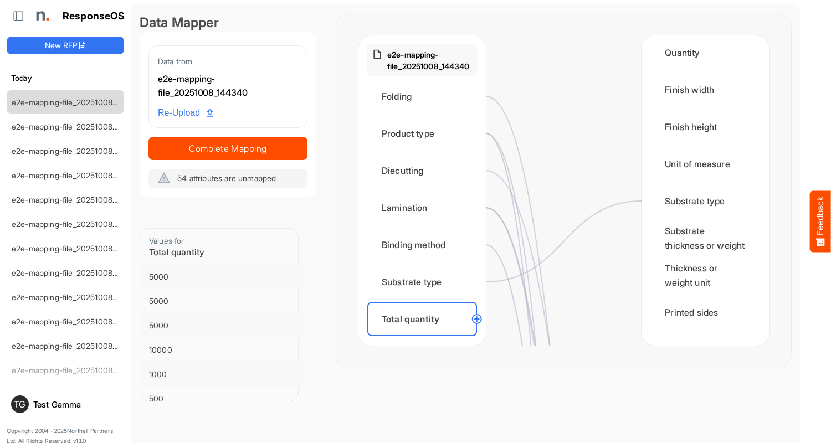
click at [425, 339] on div "Flat size width" at bounding box center [422, 356] width 110 height 34
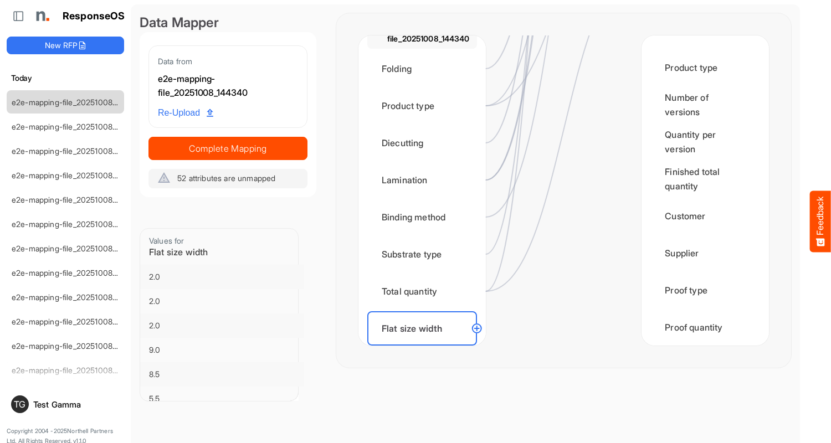
click at [702, 384] on div "Flat width" at bounding box center [705, 401] width 110 height 34
click at [425, 348] on div "Flat size height" at bounding box center [422, 365] width 110 height 34
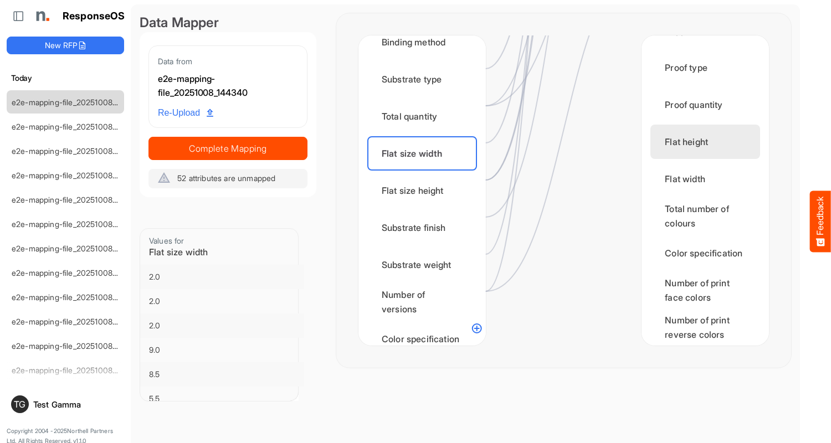
click at [702, 153] on div "Flat height" at bounding box center [705, 142] width 110 height 34
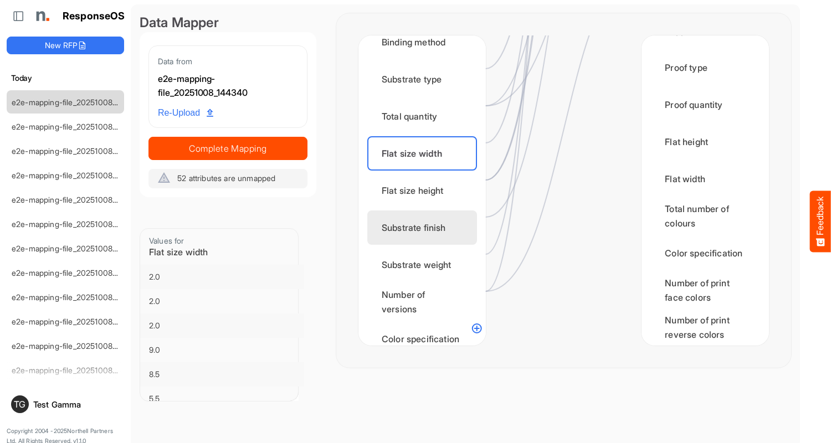
click at [425, 228] on div "Substrate finish" at bounding box center [422, 228] width 110 height 34
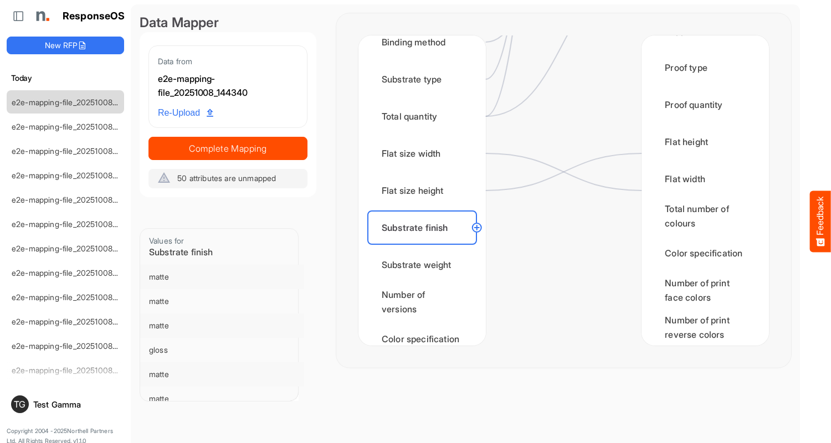
click at [476, 228] on circle at bounding box center [476, 227] width 13 height 13
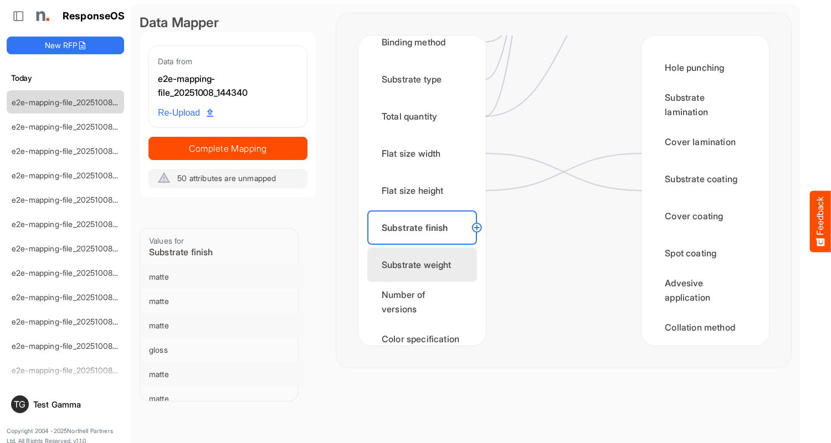
click at [425, 265] on div "Substrate weight" at bounding box center [422, 265] width 110 height 34
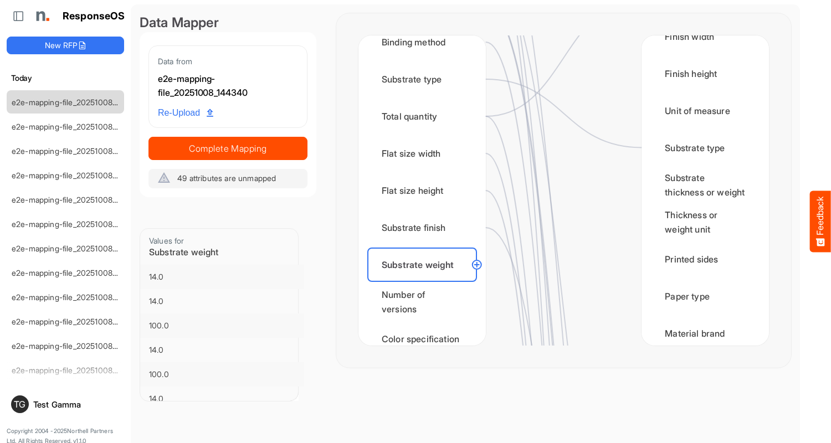
click at [425, 302] on div "Number of versions" at bounding box center [422, 302] width 110 height 34
click at [425, 328] on div "Color specification" at bounding box center [422, 339] width 110 height 34
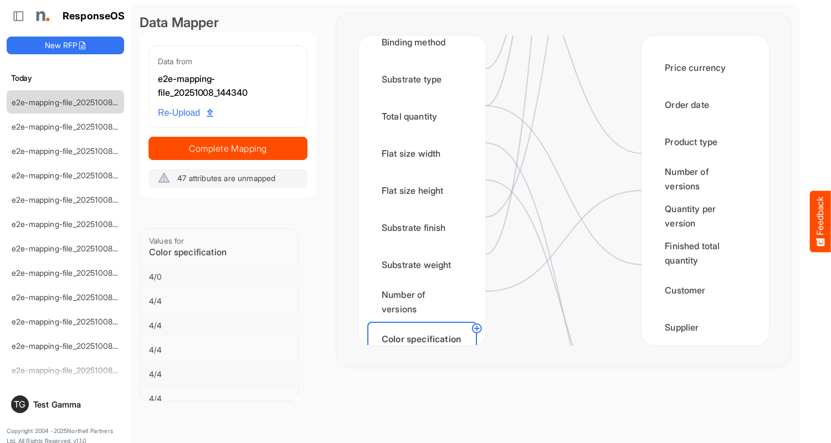
click at [476, 328] on circle at bounding box center [476, 328] width 13 height 13
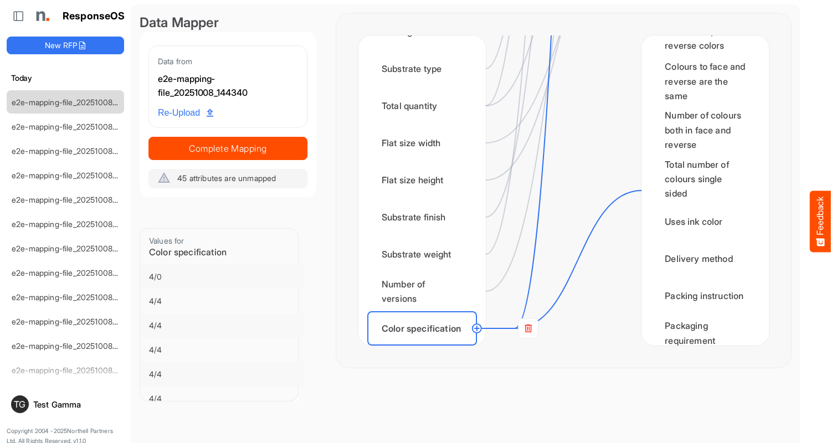
click at [476, 328] on circle at bounding box center [476, 328] width 13 height 13
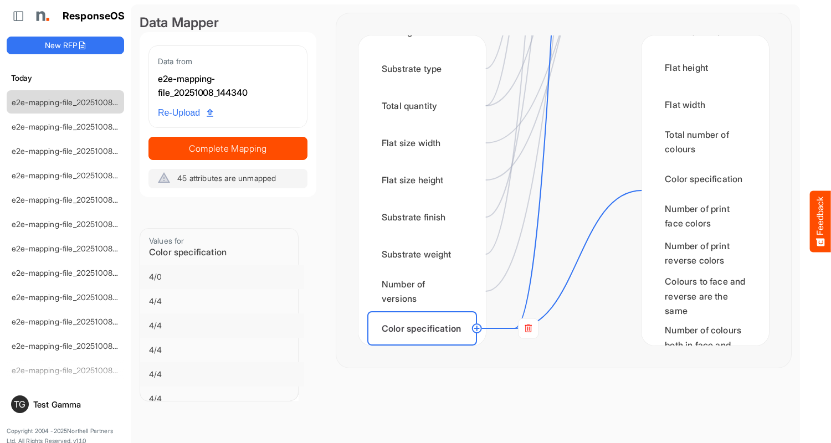
click at [425, 348] on div "Finished size width" at bounding box center [422, 365] width 110 height 34
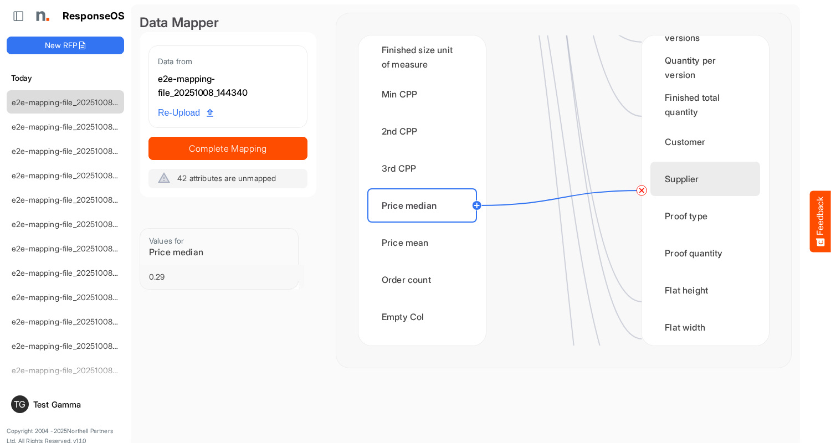
click at [702, 328] on div "Flat width" at bounding box center [705, 327] width 110 height 34
click at [425, 243] on div "Price mean" at bounding box center [422, 242] width 110 height 34
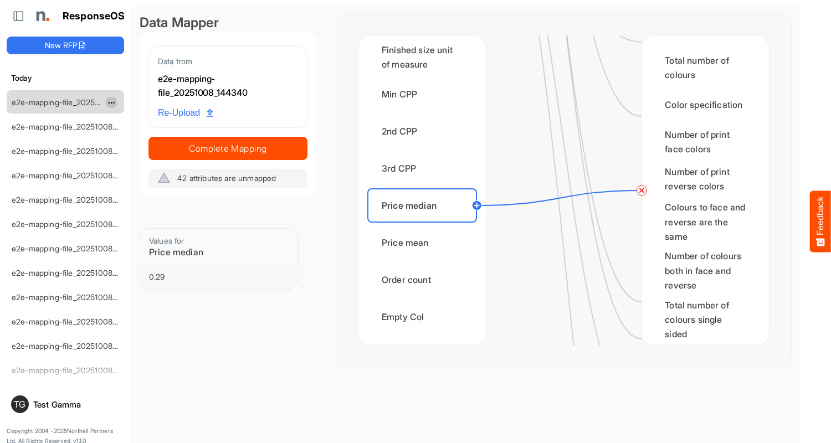
click at [111, 102] on span "dropdownbutton" at bounding box center [110, 103] width 6 height 8
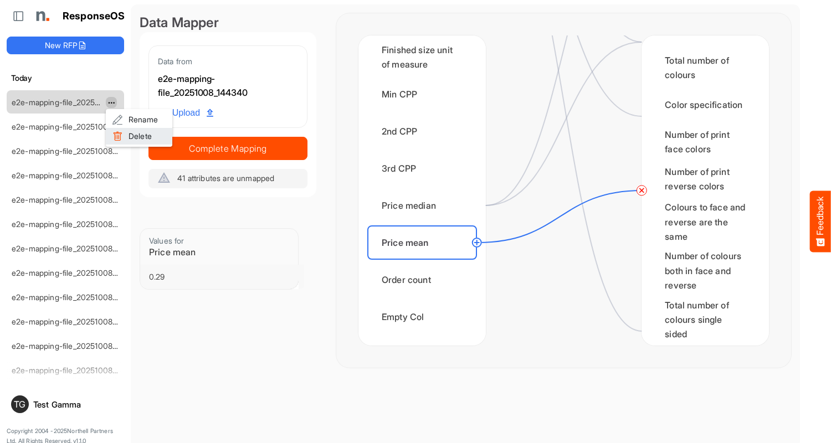
click at [139, 136] on li "Delete" at bounding box center [139, 136] width 66 height 17
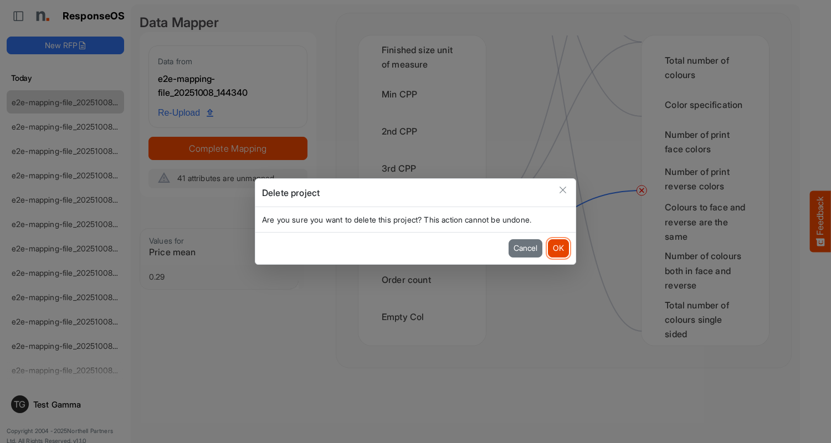
click at [558, 248] on button "OK" at bounding box center [558, 248] width 21 height 18
